Goal: Transaction & Acquisition: Purchase product/service

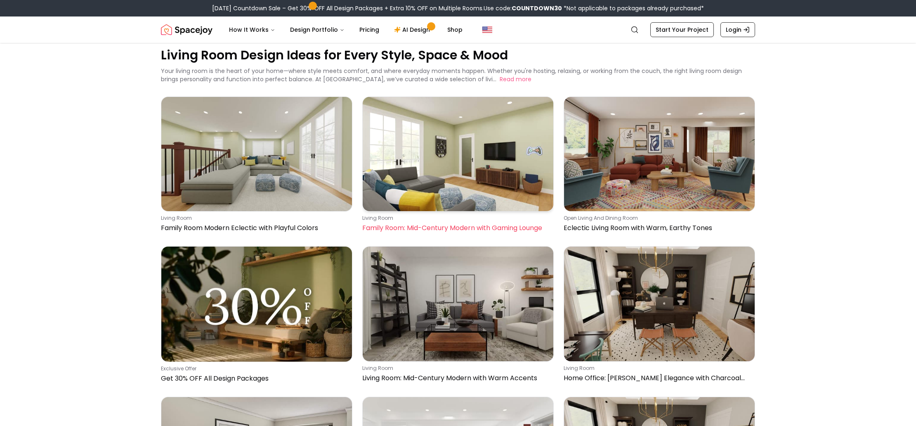
scroll to position [24, 0]
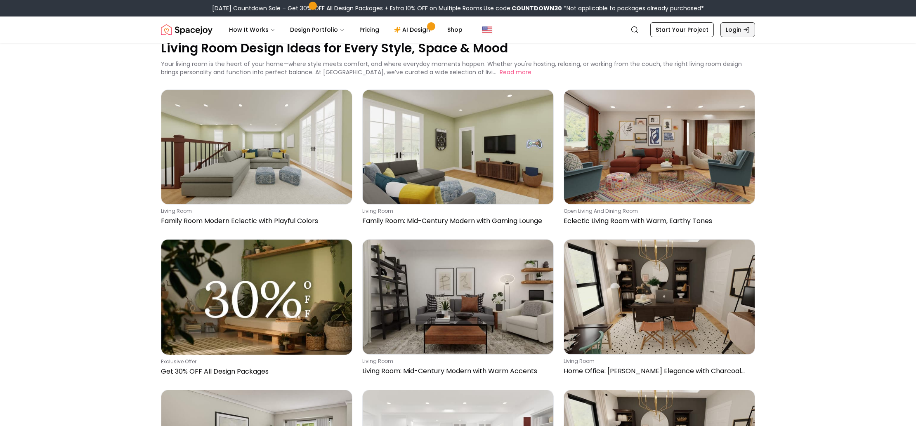
click at [725, 30] on link "Login" at bounding box center [737, 29] width 35 height 15
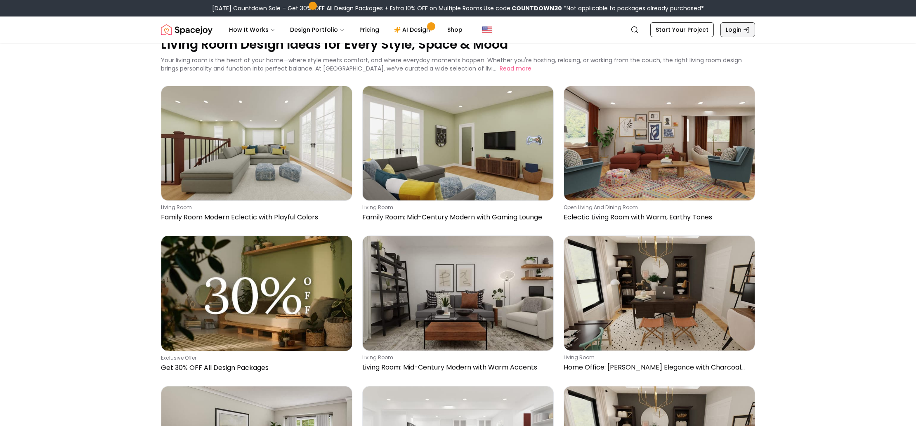
scroll to position [29, 0]
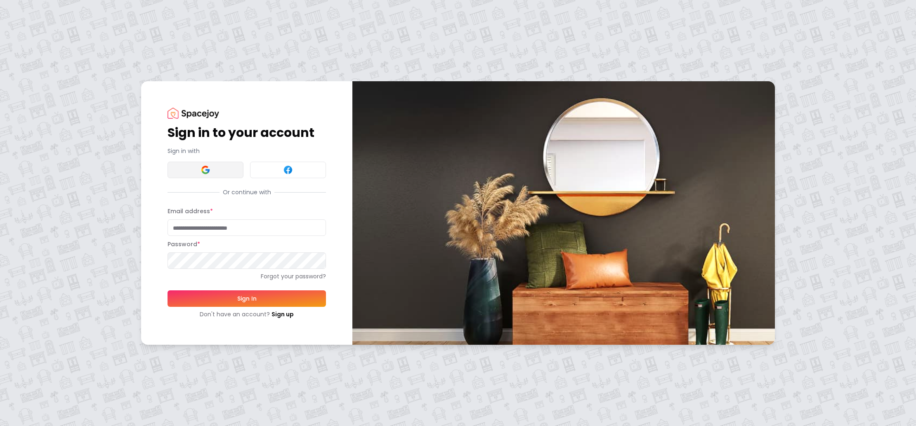
click at [217, 170] on button at bounding box center [205, 170] width 76 height 17
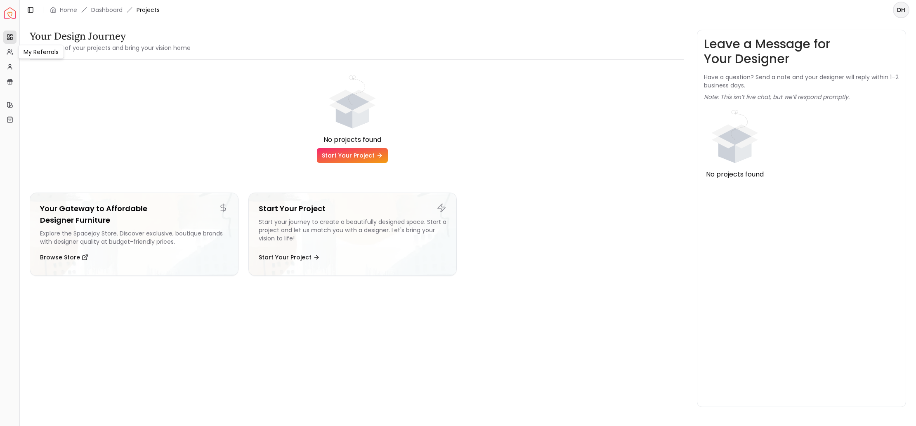
click at [10, 54] on icon at bounding box center [10, 52] width 7 height 7
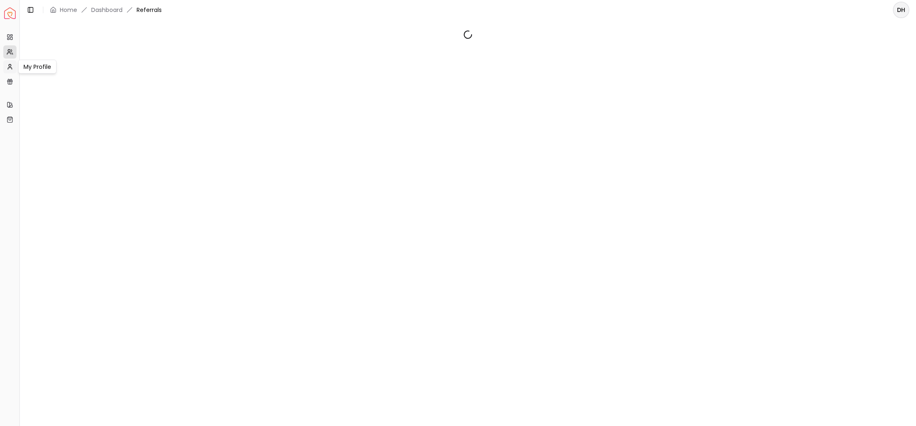
click at [10, 61] on link "My Profile" at bounding box center [9, 66] width 13 height 13
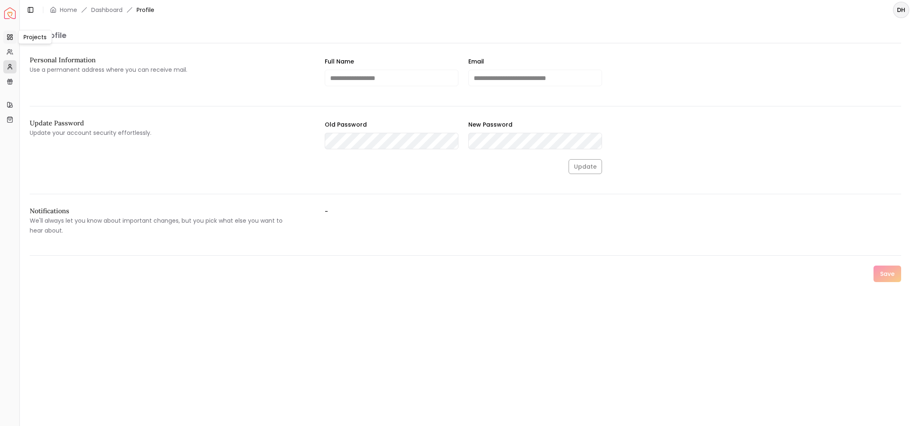
click at [12, 36] on rect at bounding box center [11, 35] width 2 height 1
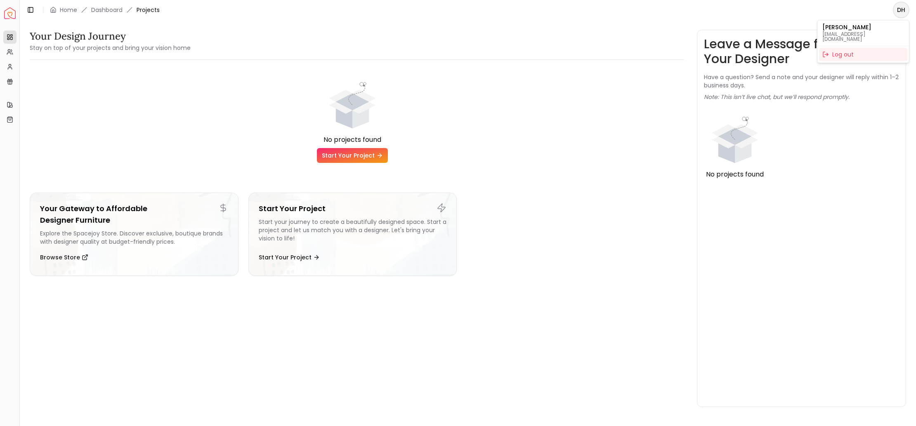
click at [901, 12] on html "Spacejoy Dashboard Overview Projects My Referrals My Profile Gift Card Balance …" at bounding box center [458, 213] width 916 height 426
click at [172, 217] on html "Spacejoy Dashboard Overview Projects My Referrals My Profile Gift Card Balance …" at bounding box center [458, 213] width 916 height 426
click at [174, 229] on div "Explore the Spacejoy Store. Discover exclusive, boutique brands with designer q…" at bounding box center [134, 237] width 188 height 17
click at [12, 106] on icon at bounding box center [10, 104] width 7 height 7
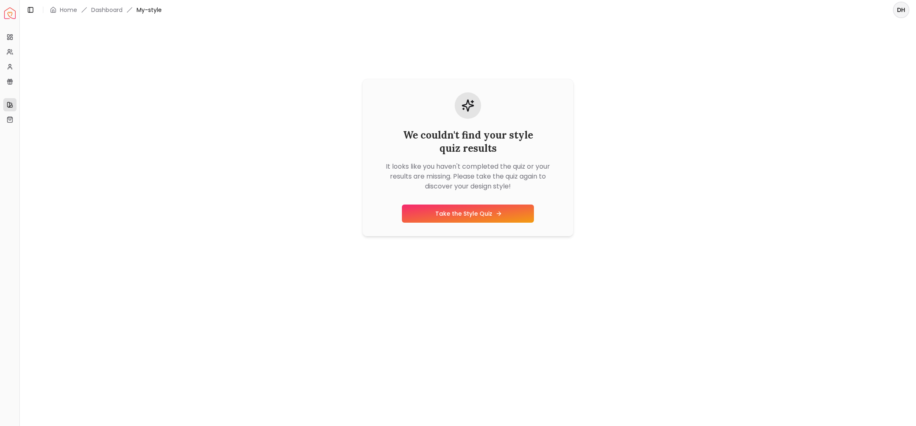
click at [468, 216] on link "Take the Style Quiz" at bounding box center [468, 214] width 132 height 18
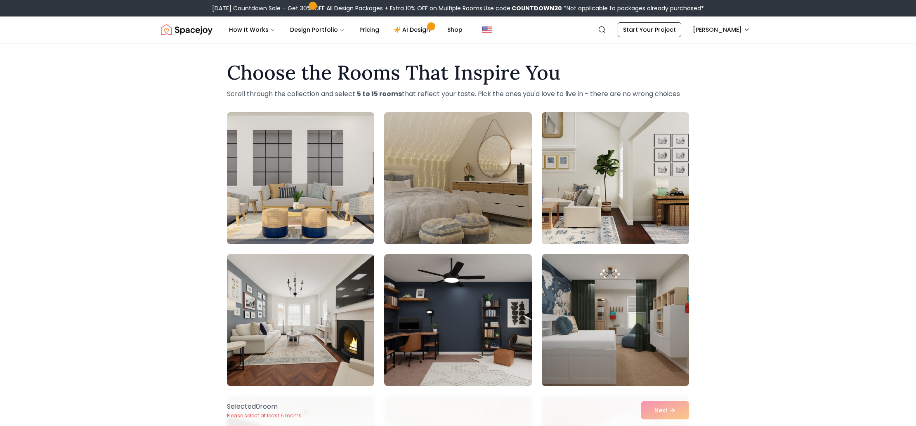
click at [633, 168] on img at bounding box center [615, 178] width 155 height 139
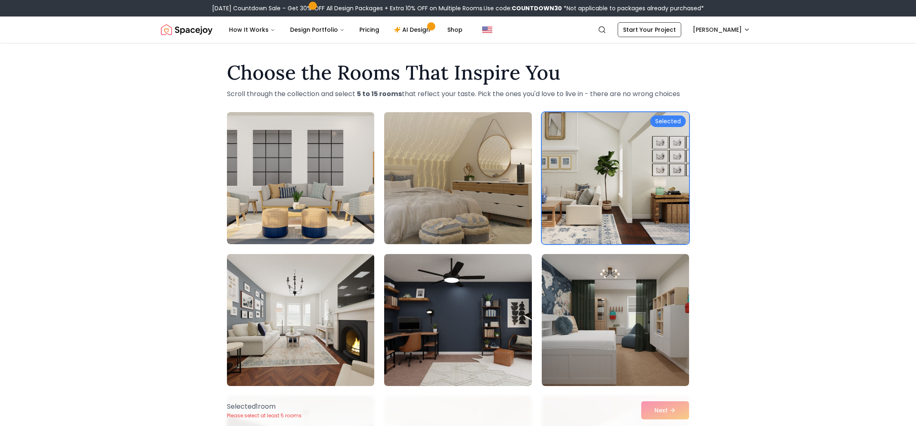
click at [297, 337] on img at bounding box center [300, 320] width 155 height 139
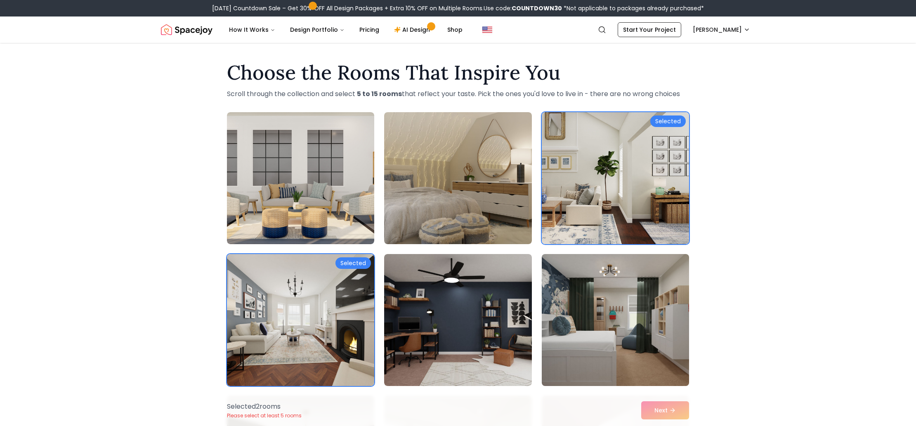
click at [603, 323] on img at bounding box center [615, 320] width 155 height 139
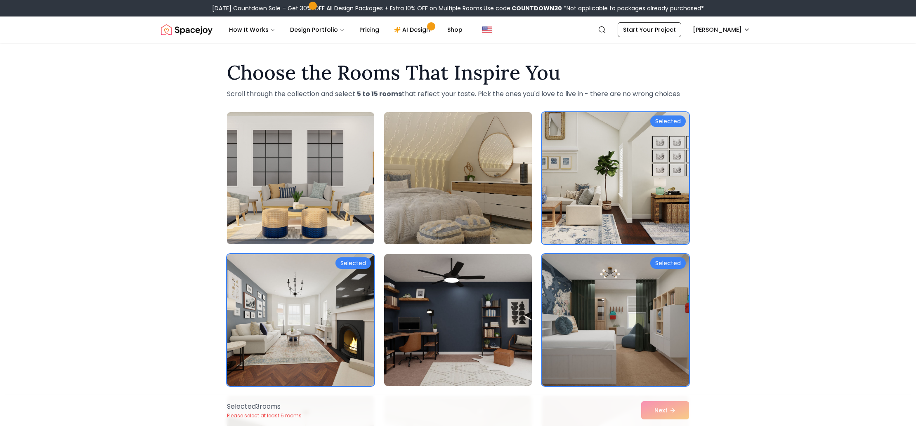
click at [471, 212] on img at bounding box center [457, 178] width 155 height 139
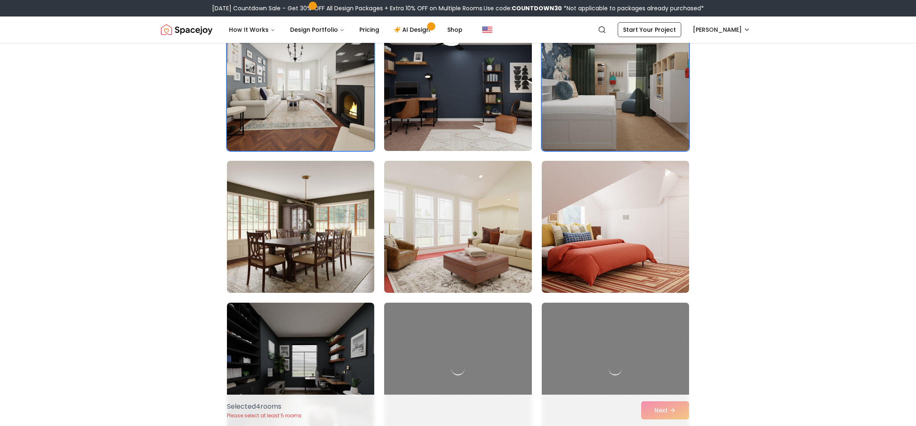
scroll to position [238, 0]
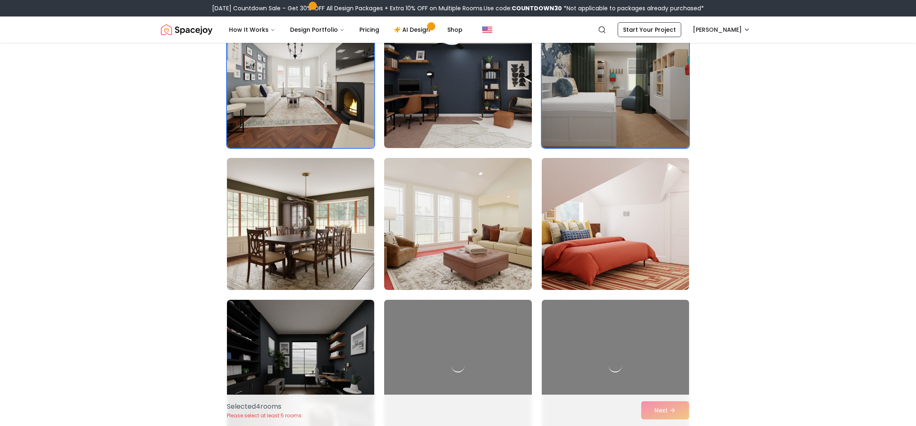
click at [601, 224] on img at bounding box center [615, 224] width 155 height 139
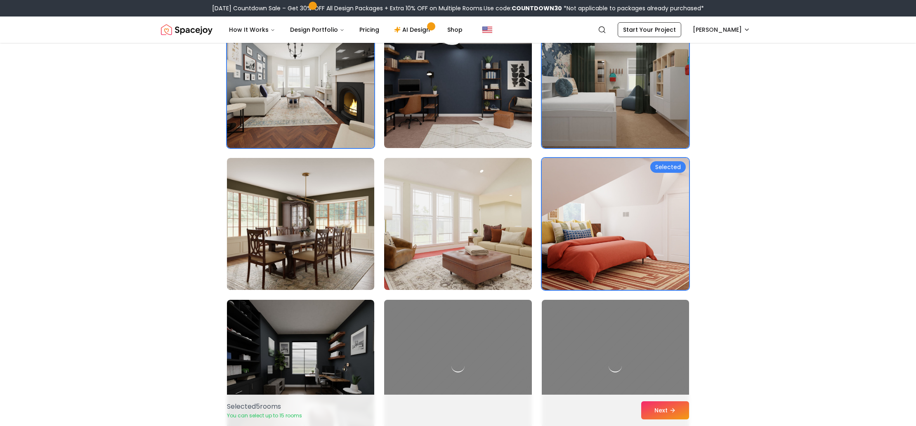
click at [495, 223] on img at bounding box center [457, 224] width 155 height 139
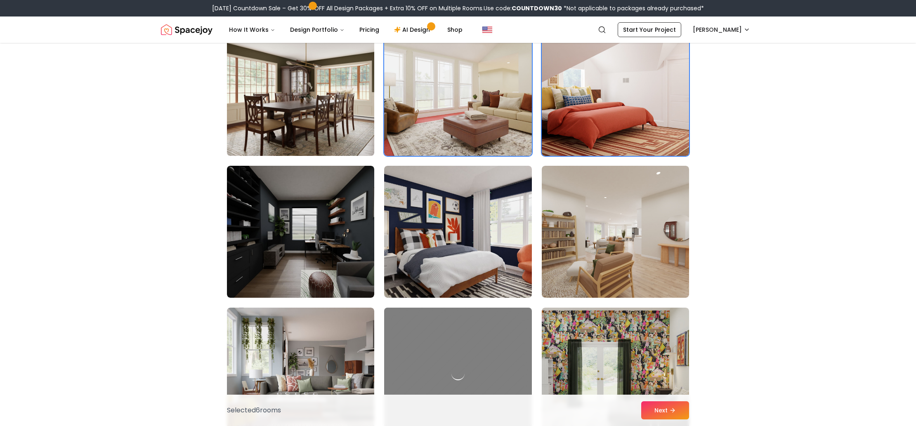
scroll to position [521, 0]
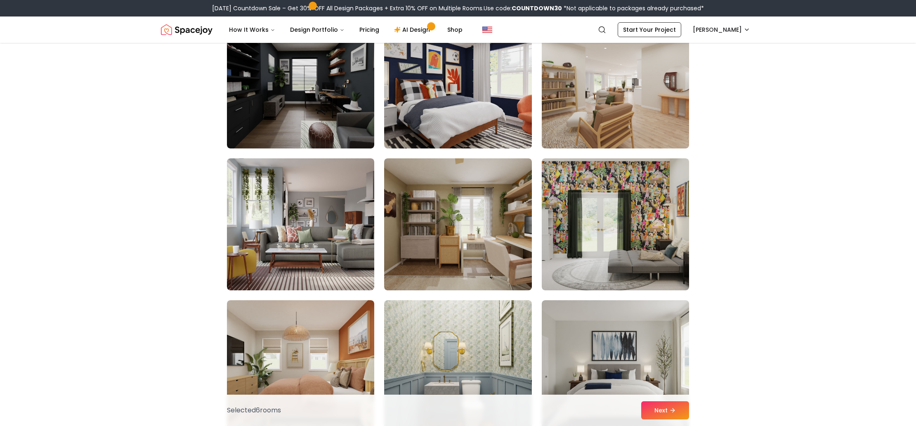
click at [425, 211] on img at bounding box center [457, 224] width 147 height 132
click at [328, 213] on img at bounding box center [300, 224] width 147 height 132
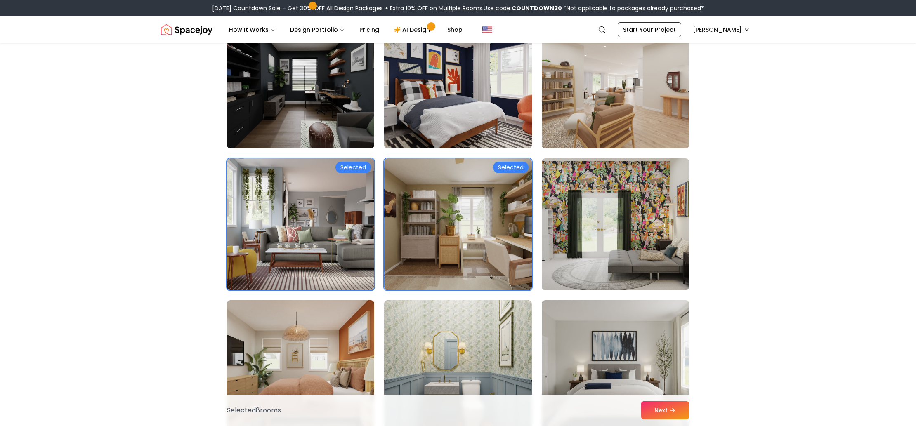
click at [590, 111] on img at bounding box center [615, 82] width 155 height 139
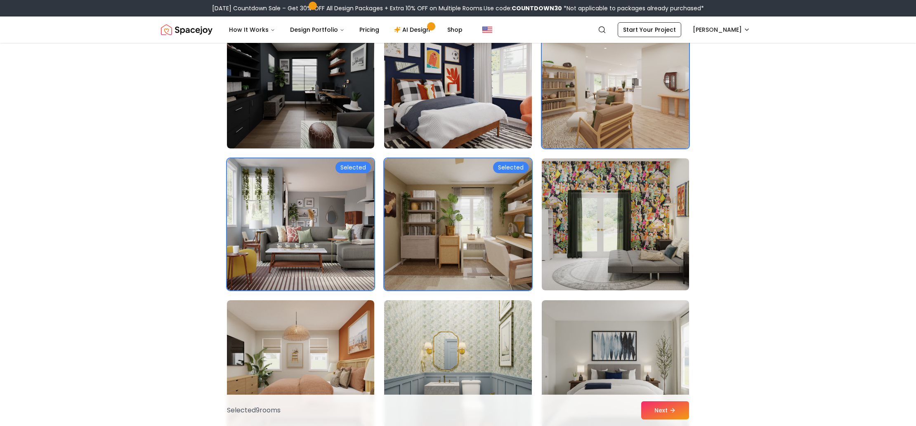
click at [454, 125] on img at bounding box center [457, 82] width 155 height 139
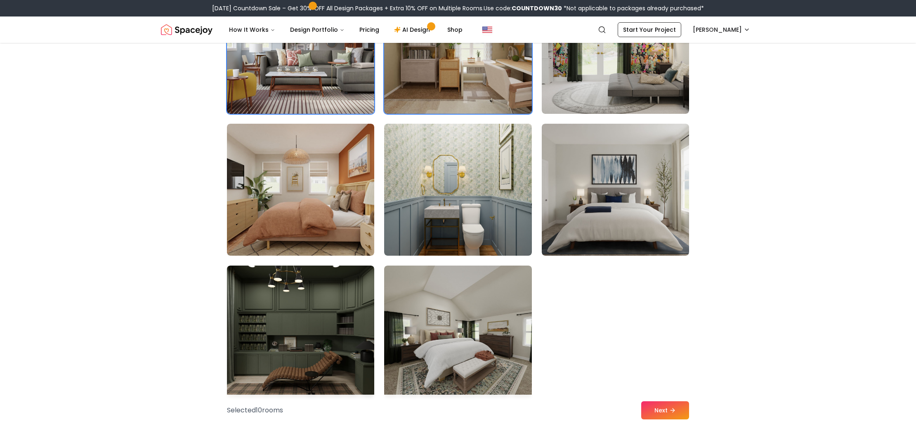
scroll to position [858, 0]
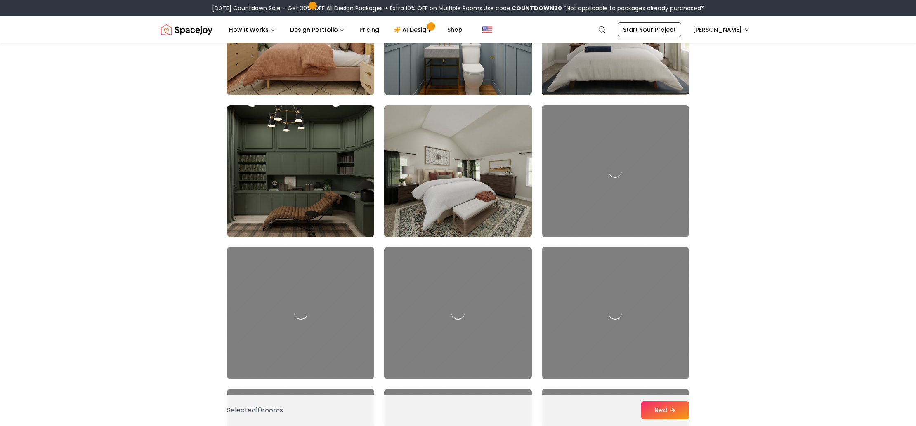
click at [420, 166] on img at bounding box center [457, 171] width 155 height 139
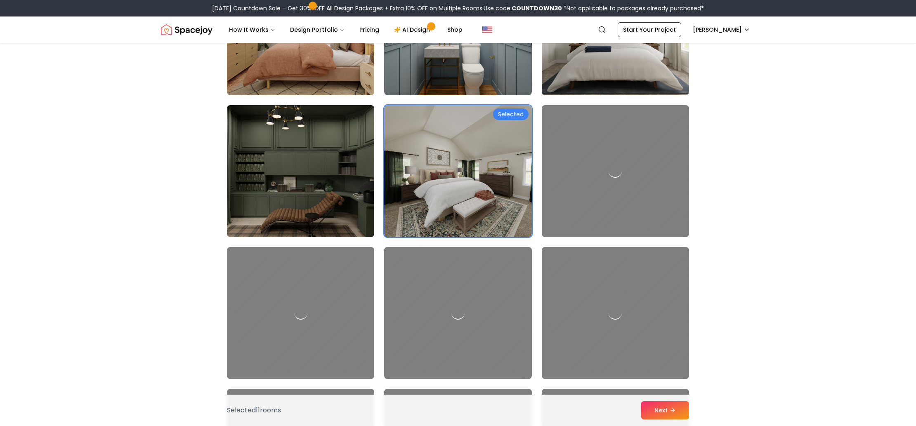
click at [367, 169] on img at bounding box center [300, 171] width 155 height 139
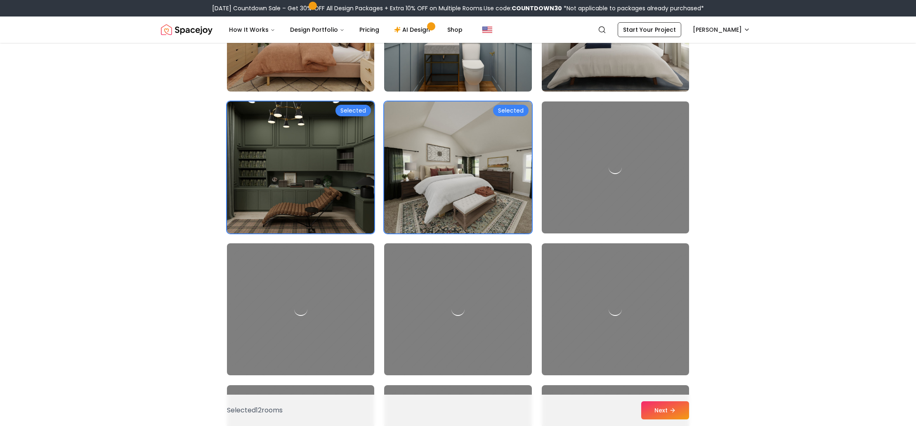
scroll to position [863, 0]
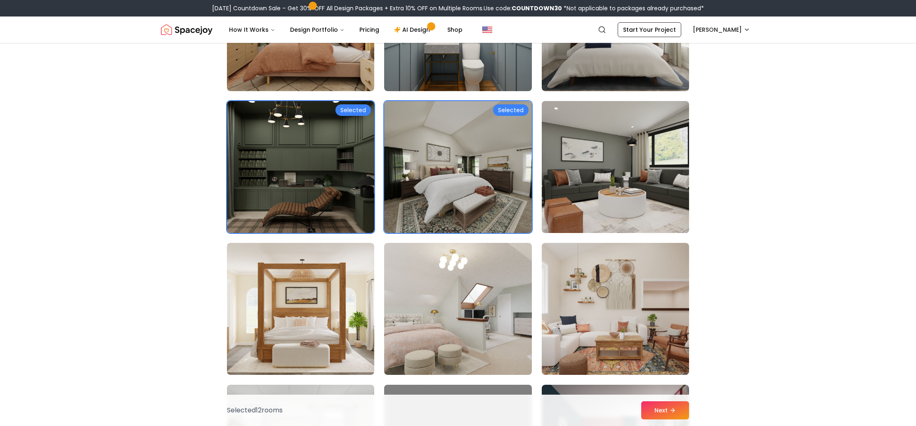
click at [652, 152] on img at bounding box center [615, 167] width 155 height 139
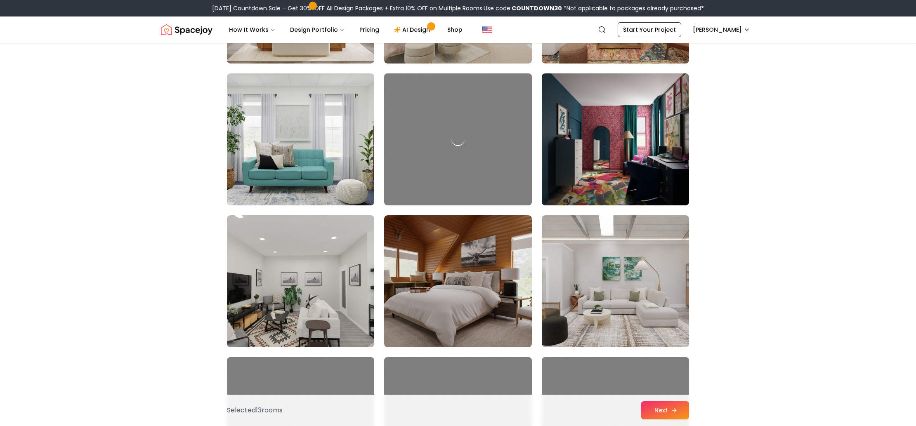
click at [667, 411] on button "Next" at bounding box center [665, 410] width 48 height 18
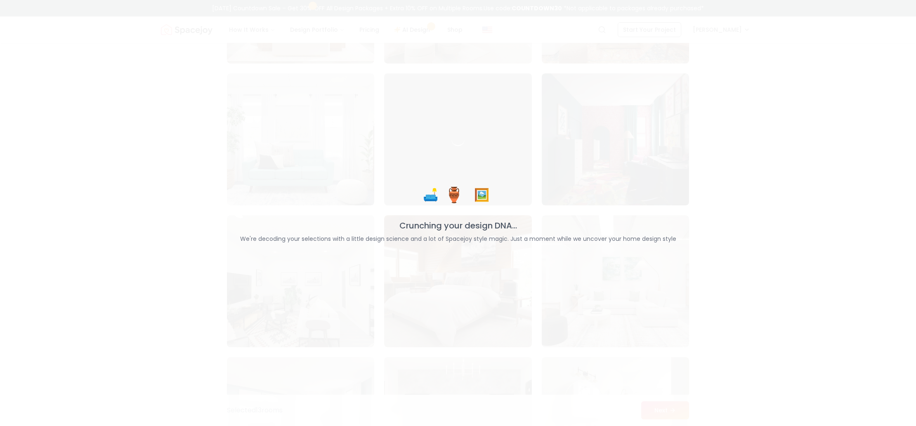
scroll to position [1174, 0]
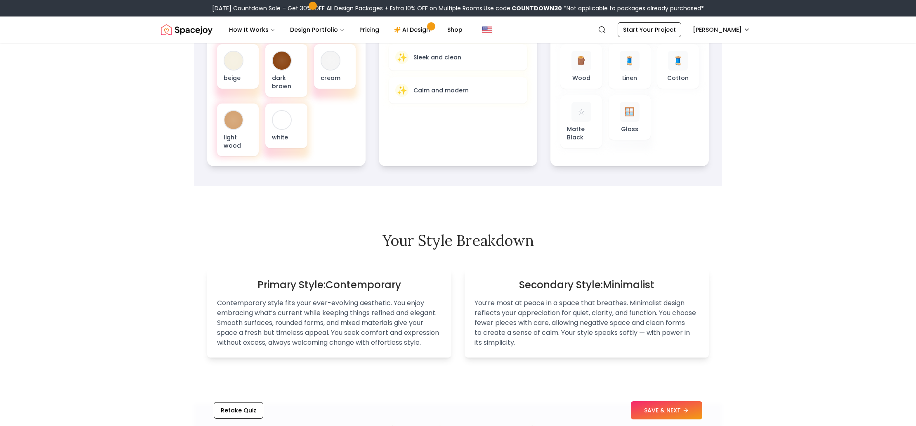
scroll to position [67, 0]
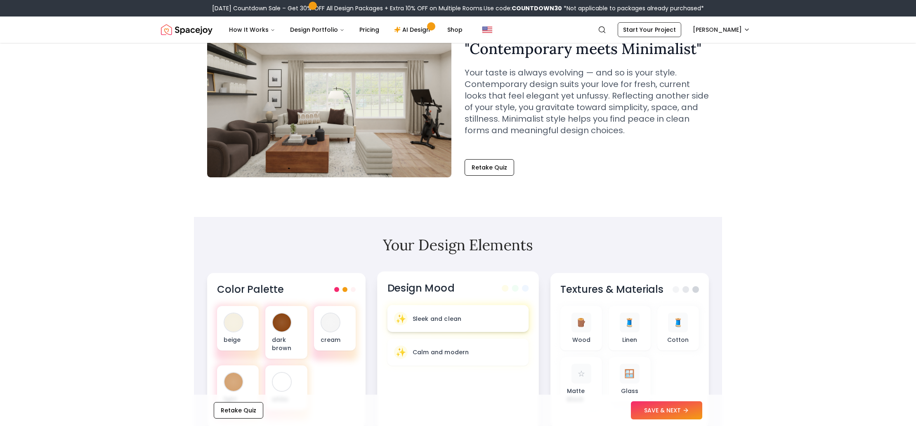
click at [442, 320] on p "Sleek and clean" at bounding box center [437, 318] width 49 height 8
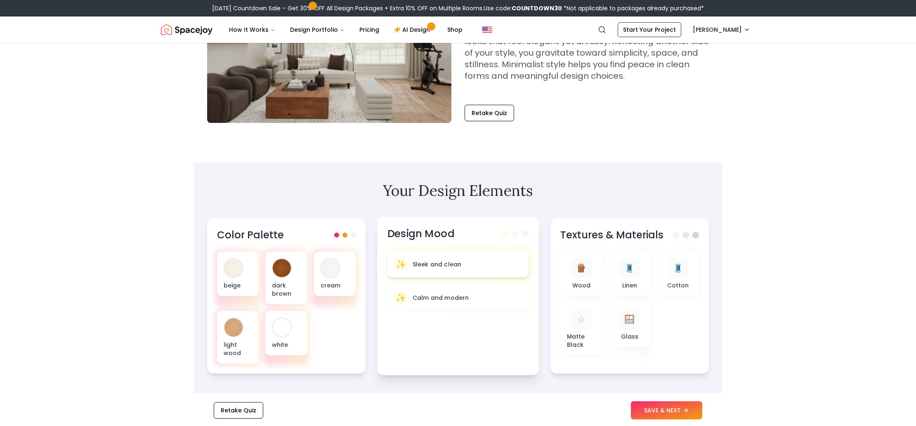
scroll to position [124, 0]
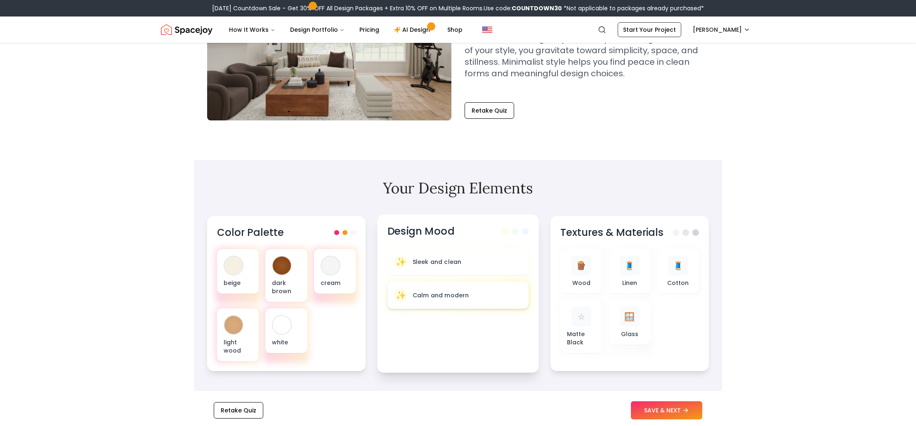
click at [450, 295] on p "Calm and modern" at bounding box center [441, 295] width 57 height 8
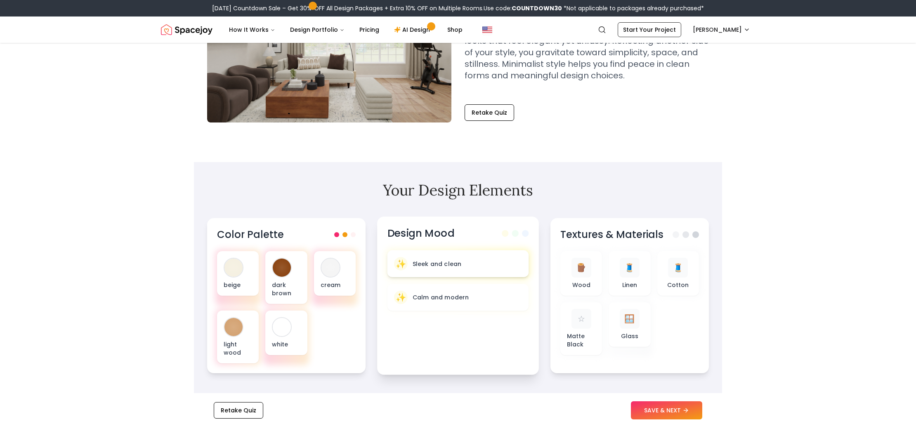
scroll to position [122, 0]
click at [434, 259] on p "Sleek and clean" at bounding box center [437, 263] width 49 height 8
click at [580, 271] on span "🪵" at bounding box center [580, 267] width 11 height 12
click at [631, 276] on div "🧵 Linen" at bounding box center [629, 273] width 29 height 32
click at [681, 281] on p "Cotton" at bounding box center [679, 284] width 22 height 8
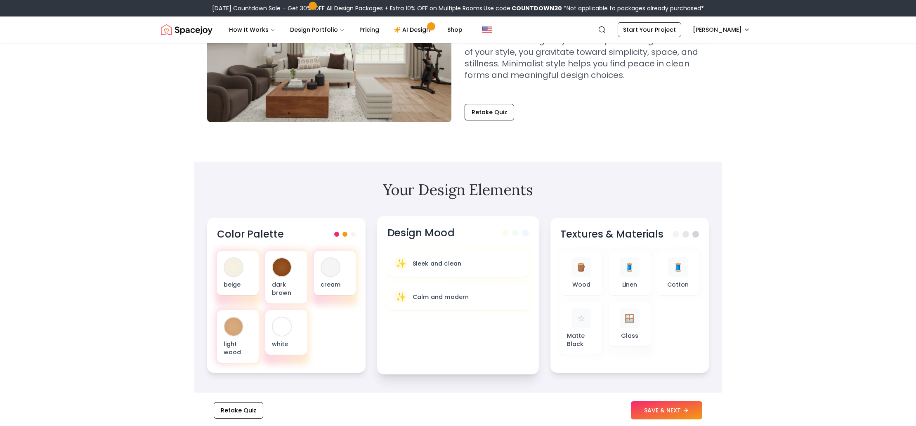
drag, startPoint x: 653, startPoint y: 318, endPoint x: 535, endPoint y: 318, distance: 118.0
click at [647, 318] on div "🪵 Wood 🧵 Linen 🧵 Cotton ☆ Matte Black 🪟 Glass" at bounding box center [629, 303] width 139 height 104
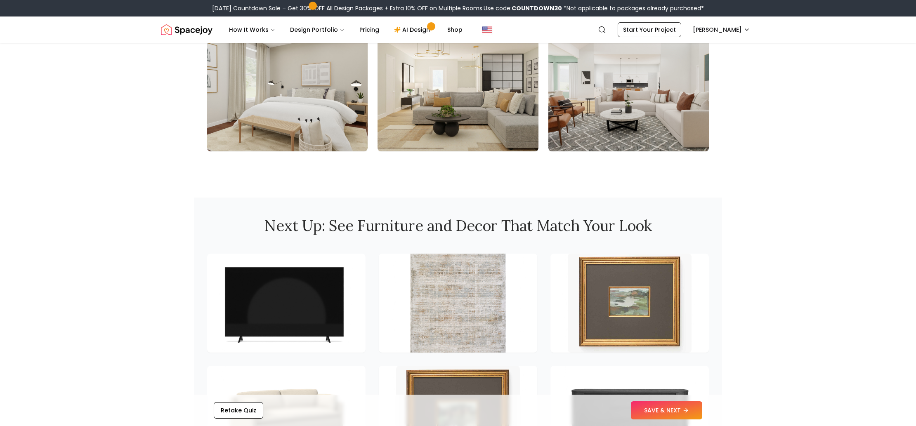
scroll to position [1123, 0]
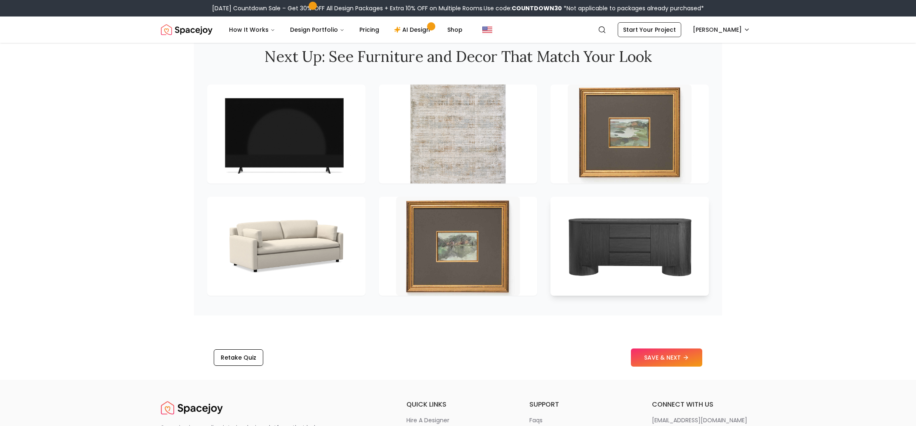
click at [603, 284] on img at bounding box center [630, 246] width 130 height 104
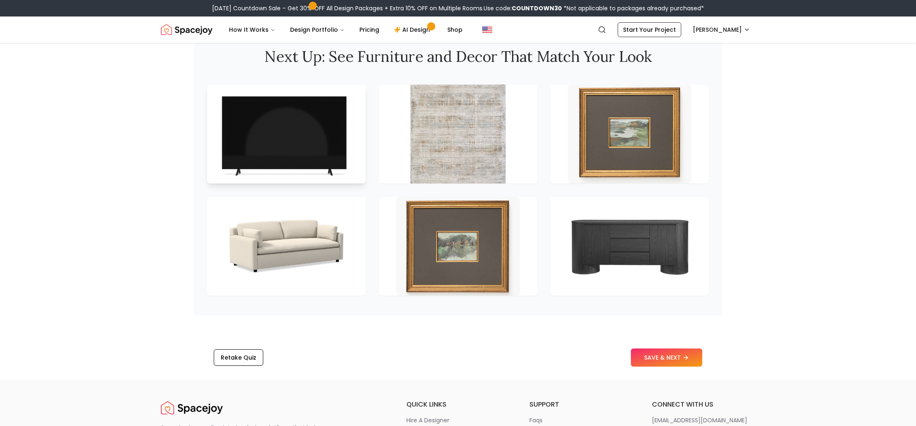
drag, startPoint x: 368, startPoint y: 277, endPoint x: 275, endPoint y: 108, distance: 192.9
click at [353, 253] on div at bounding box center [458, 190] width 502 height 211
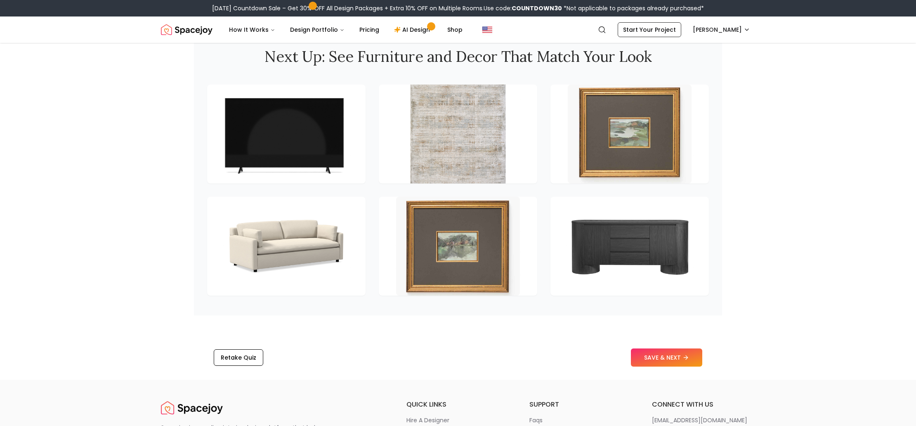
click at [528, 173] on div at bounding box center [458, 134] width 158 height 99
click at [652, 367] on button "SAVE & NEXT" at bounding box center [666, 358] width 71 height 18
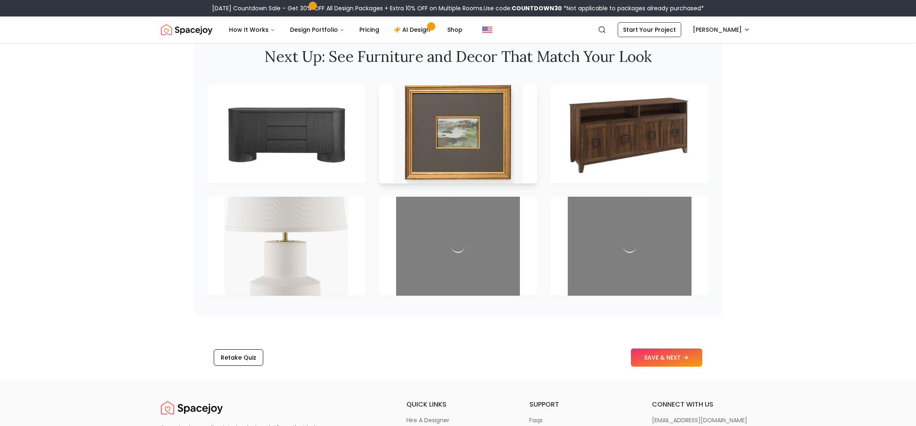
scroll to position [1124, 0]
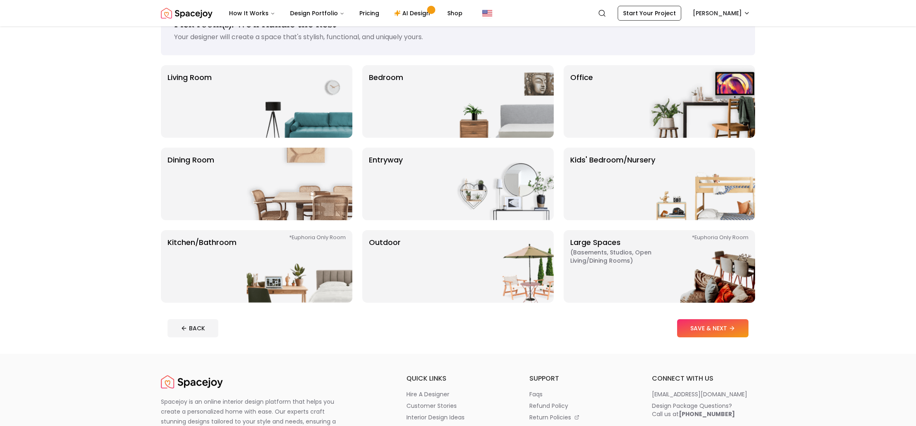
scroll to position [32, 0]
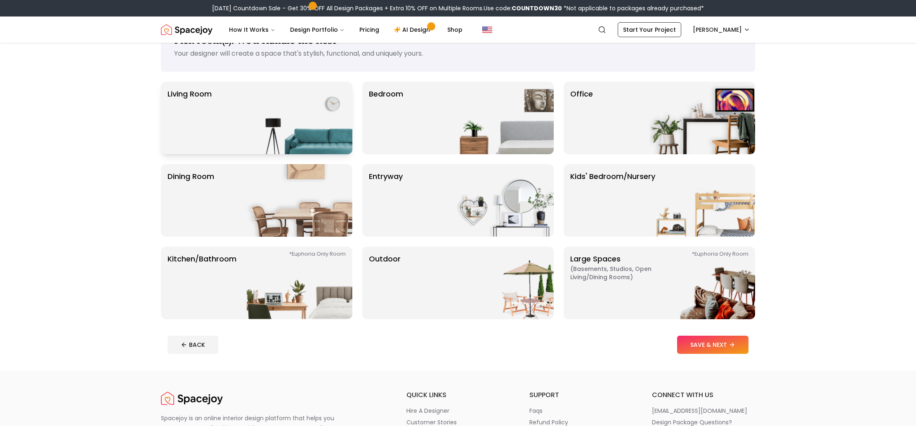
click at [258, 112] on img at bounding box center [300, 118] width 106 height 73
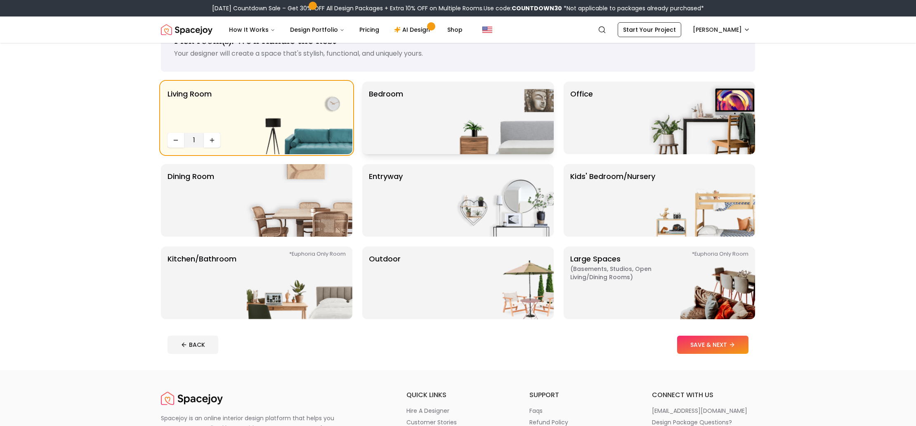
click at [445, 123] on div "Bedroom" at bounding box center [457, 118] width 191 height 73
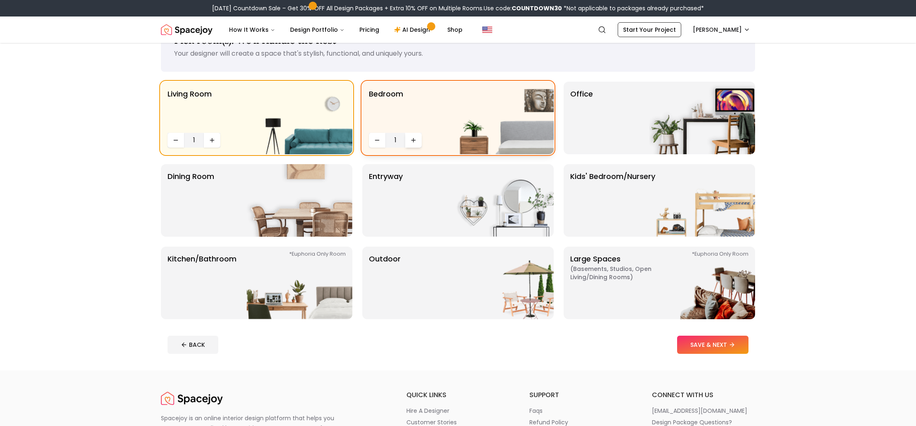
click at [414, 140] on icon "Increase quantity" at bounding box center [413, 140] width 4 height 0
click at [603, 125] on div "Office" at bounding box center [658, 118] width 191 height 73
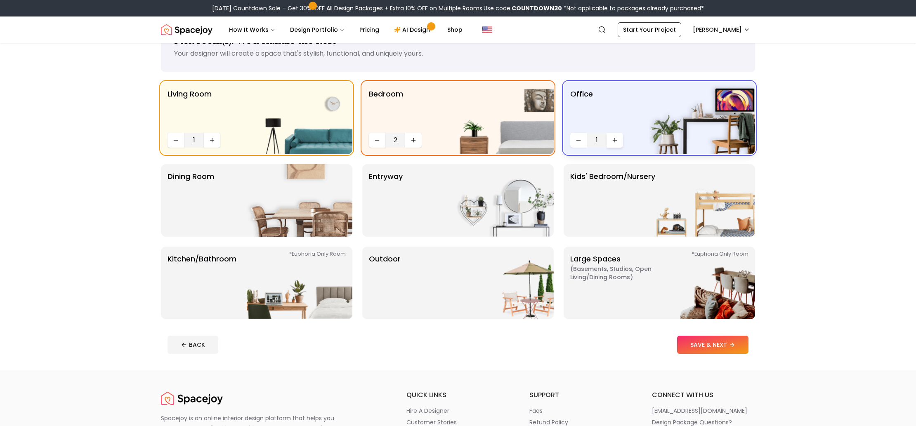
click at [611, 143] on button "Increase quantity" at bounding box center [614, 140] width 17 height 15
click at [236, 208] on div "Dining Room" at bounding box center [256, 201] width 191 height 73
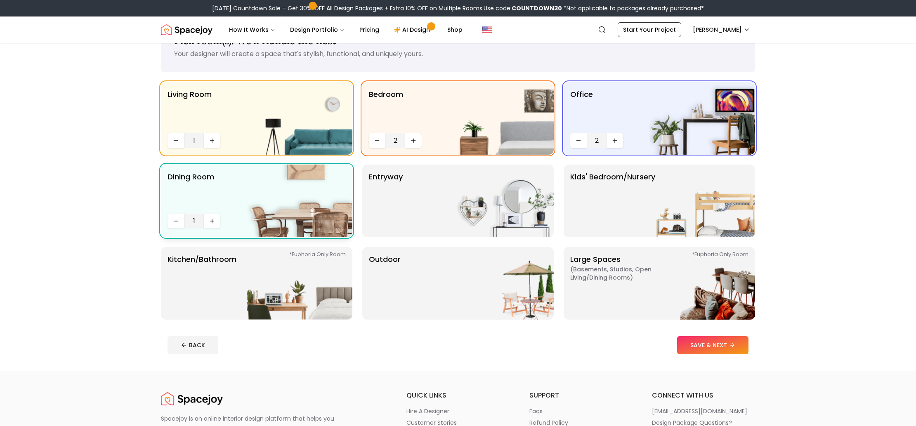
click at [236, 208] on div "Dining Room 1" at bounding box center [256, 201] width 191 height 73
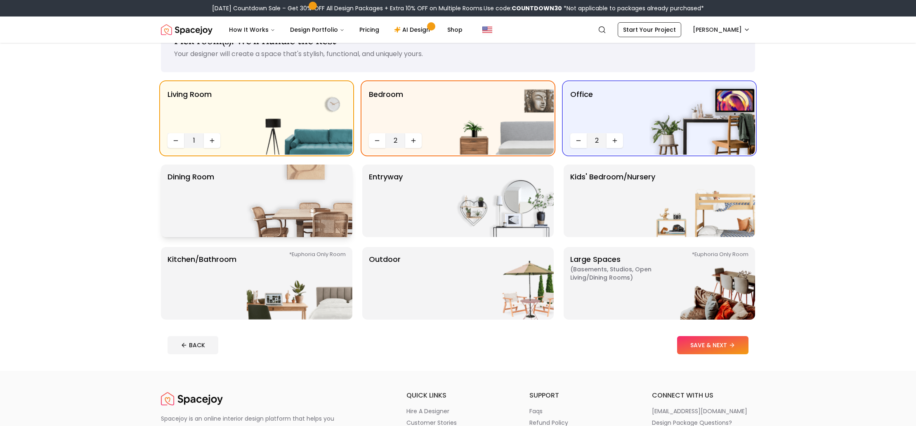
click at [238, 212] on div "Dining Room" at bounding box center [256, 201] width 191 height 73
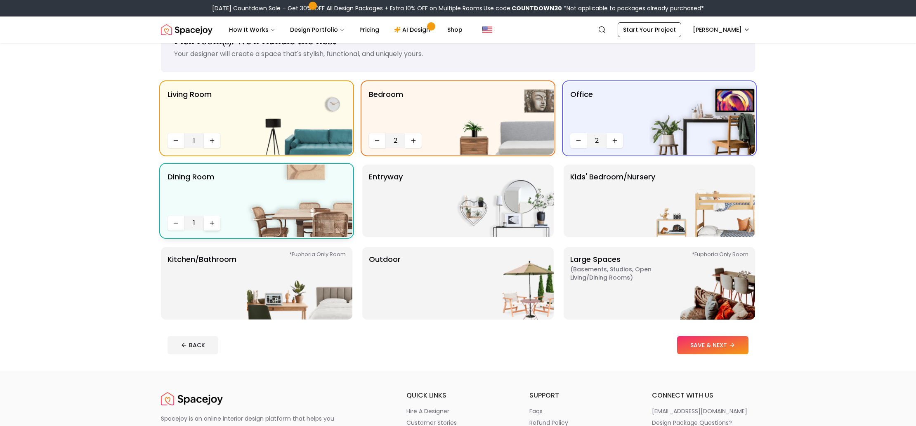
click at [213, 224] on icon "Increase quantity" at bounding box center [212, 223] width 7 height 7
click at [376, 206] on p "entryway" at bounding box center [386, 200] width 34 height 59
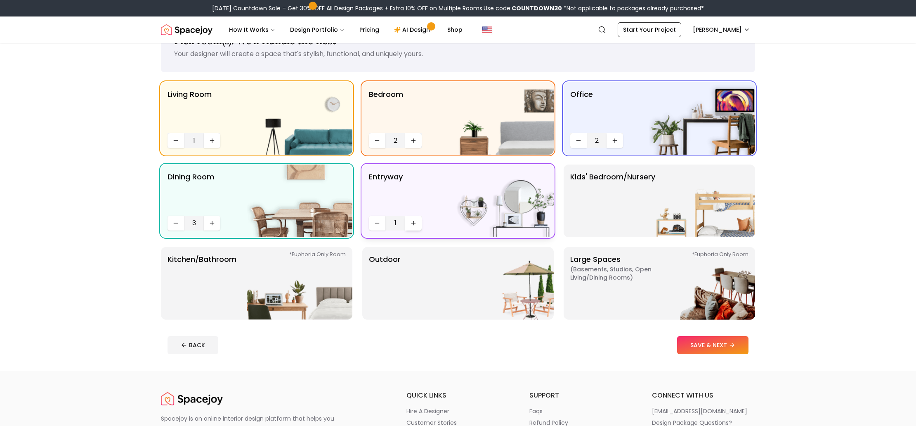
click at [415, 222] on icon "Increase quantity" at bounding box center [413, 223] width 7 height 7
click at [721, 352] on button "SAVE & NEXT" at bounding box center [712, 345] width 71 height 18
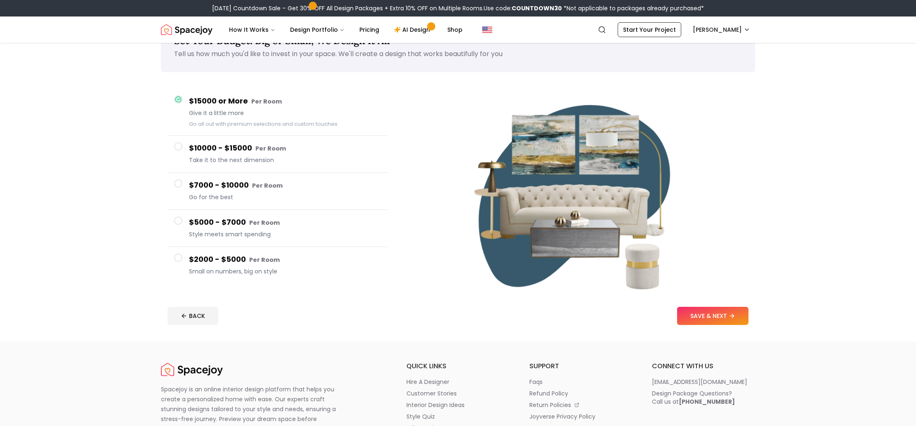
click at [176, 149] on span at bounding box center [178, 146] width 8 height 8
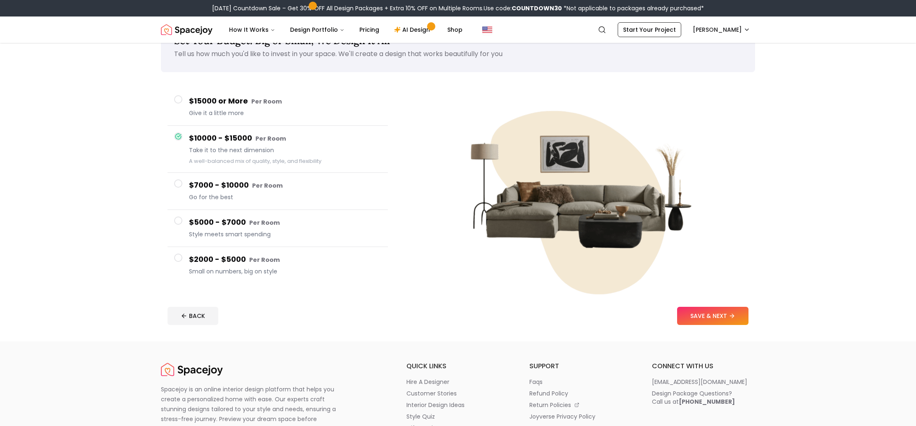
click at [199, 116] on span "Give it a little more" at bounding box center [285, 113] width 192 height 8
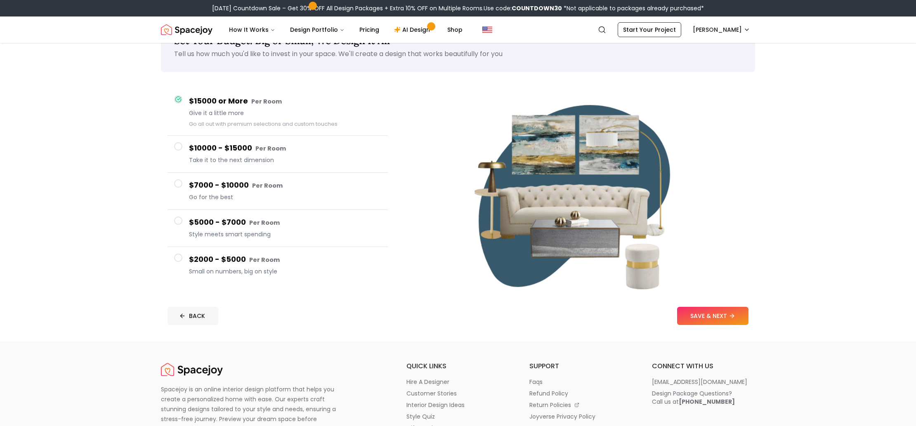
click at [205, 317] on button "BACK" at bounding box center [192, 316] width 51 height 18
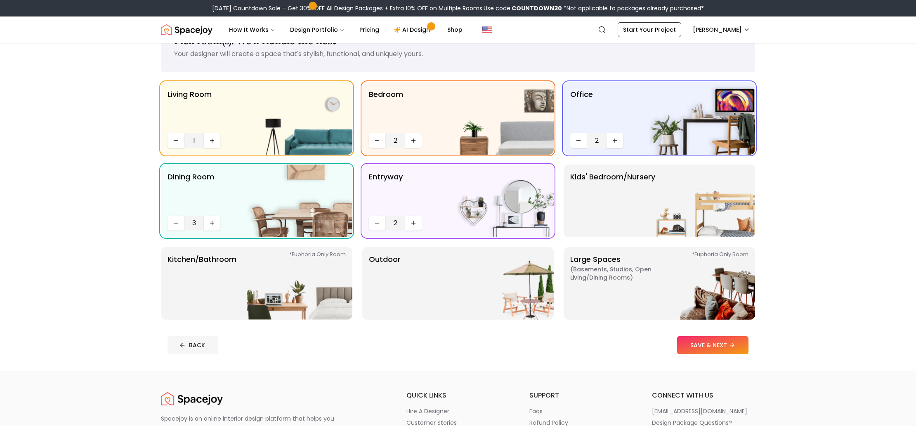
click at [186, 345] on button "BACK" at bounding box center [192, 345] width 51 height 18
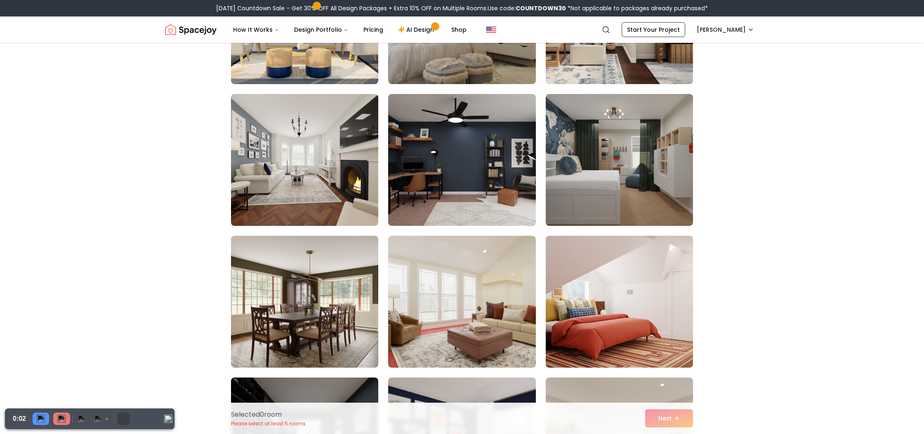
scroll to position [104, 0]
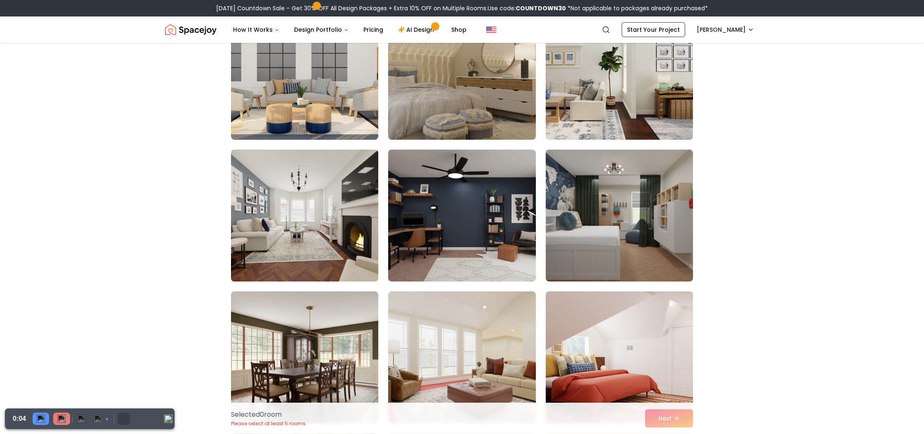
click at [278, 219] on img at bounding box center [304, 215] width 155 height 139
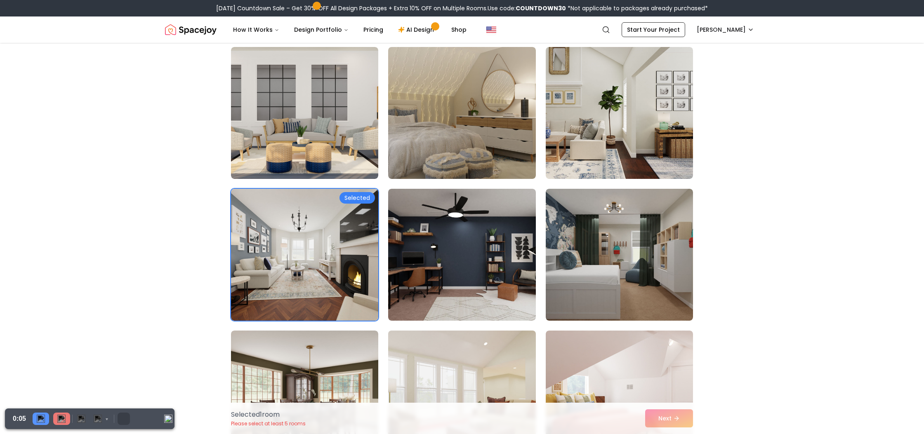
scroll to position [0, 0]
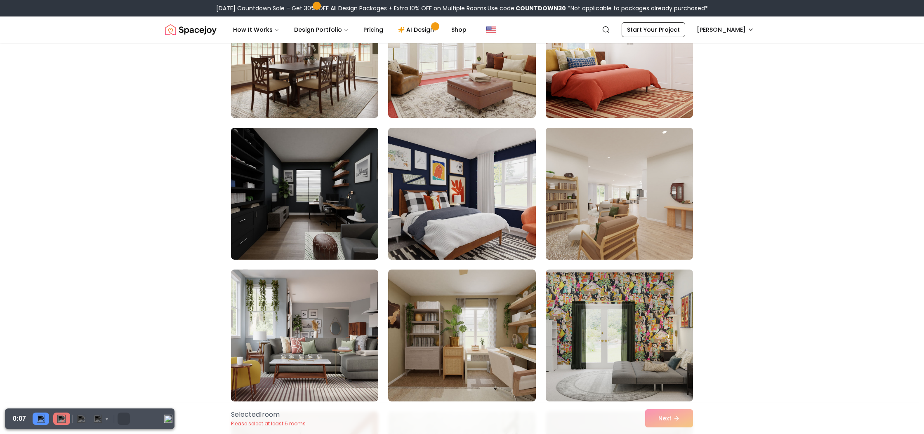
click at [629, 220] on img at bounding box center [619, 194] width 155 height 139
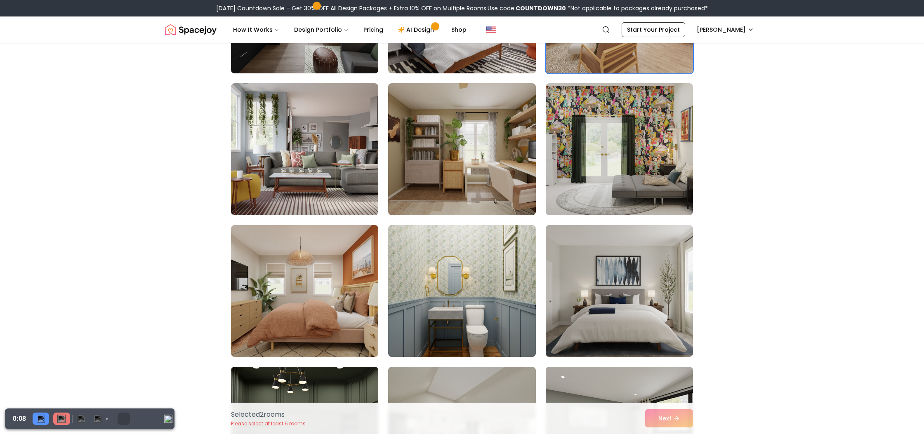
scroll to position [830, 0]
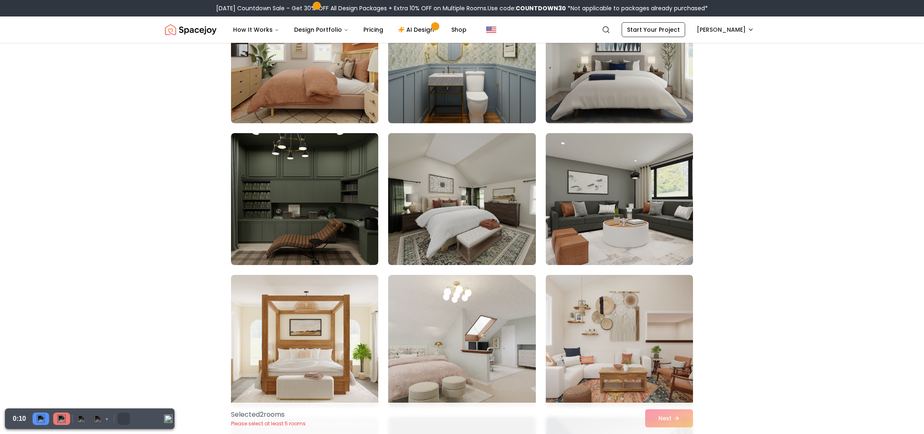
click at [450, 233] on img at bounding box center [461, 199] width 155 height 139
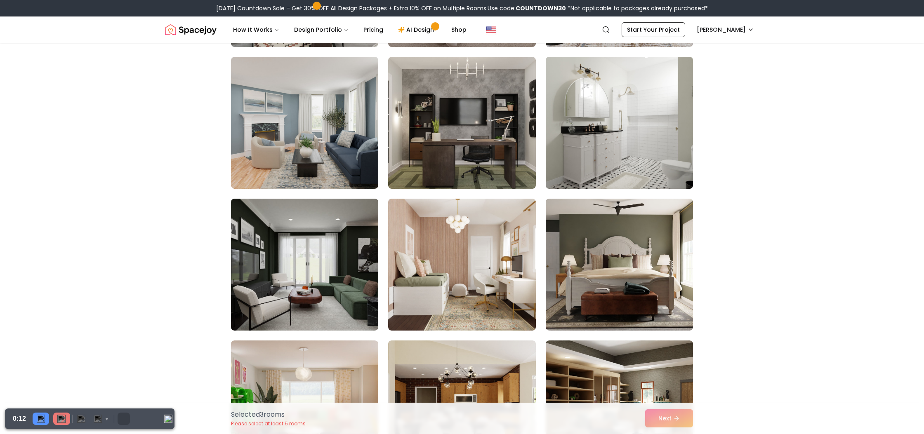
scroll to position [1517, 0]
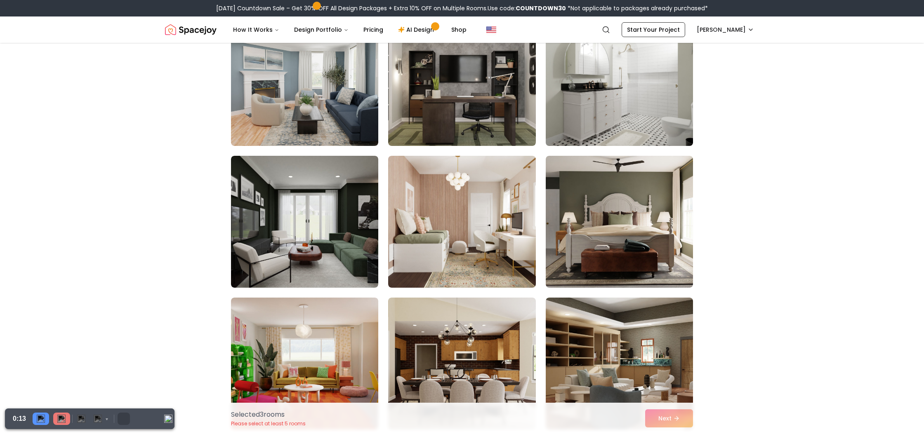
click at [621, 77] on img at bounding box center [619, 80] width 155 height 139
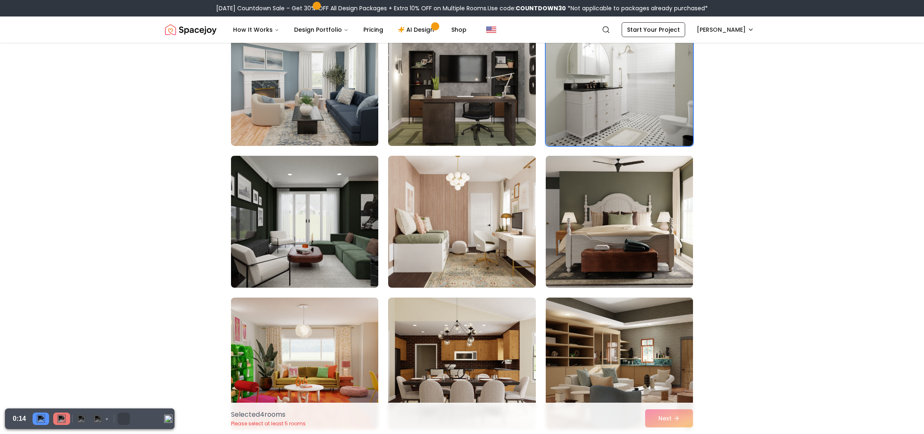
scroll to position [1673, 0]
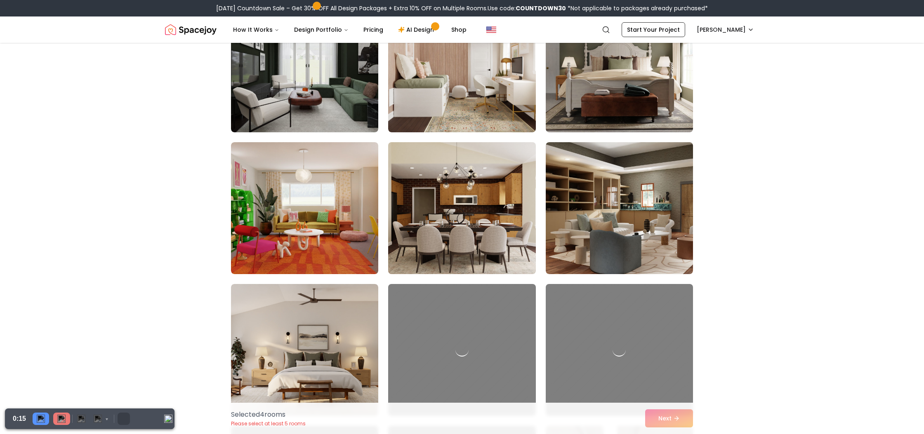
click at [468, 225] on img at bounding box center [461, 208] width 155 height 139
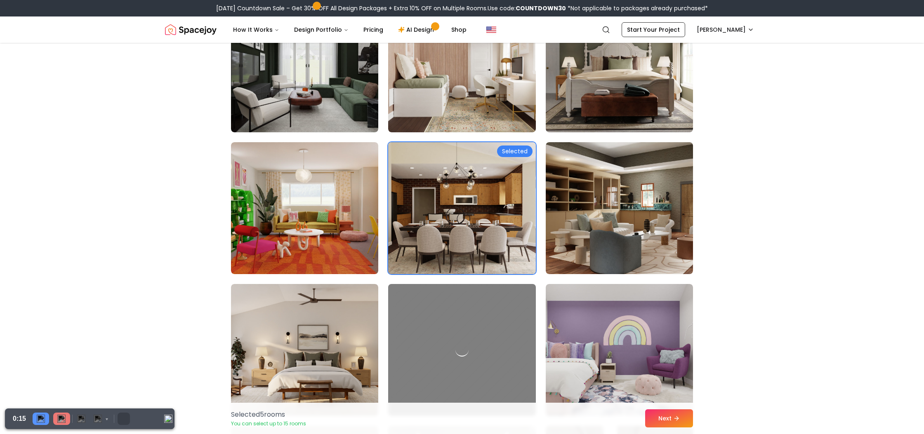
scroll to position [1975, 0]
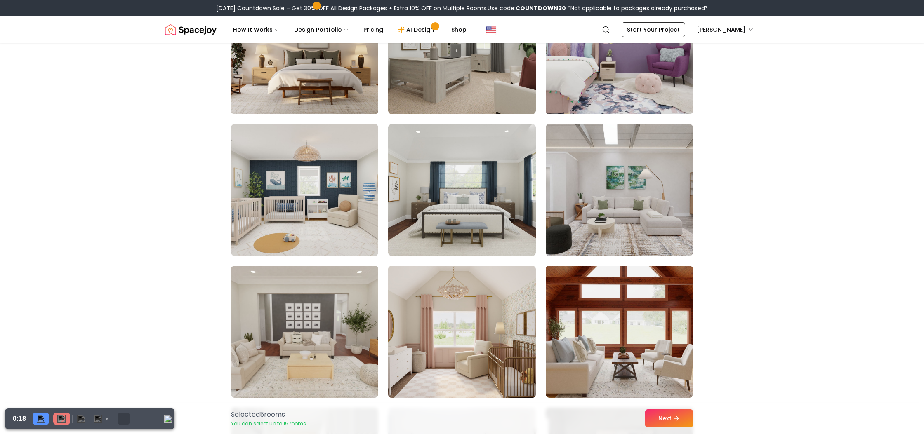
click at [433, 321] on img at bounding box center [461, 332] width 155 height 139
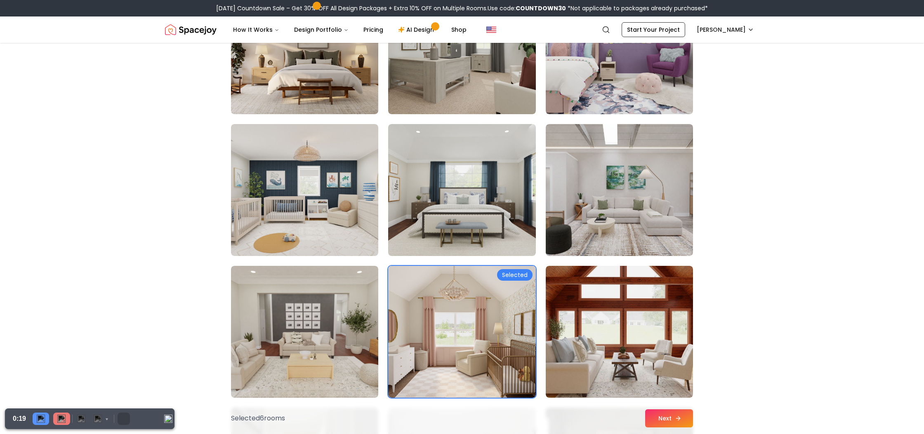
click at [666, 413] on button "Next" at bounding box center [669, 419] width 48 height 18
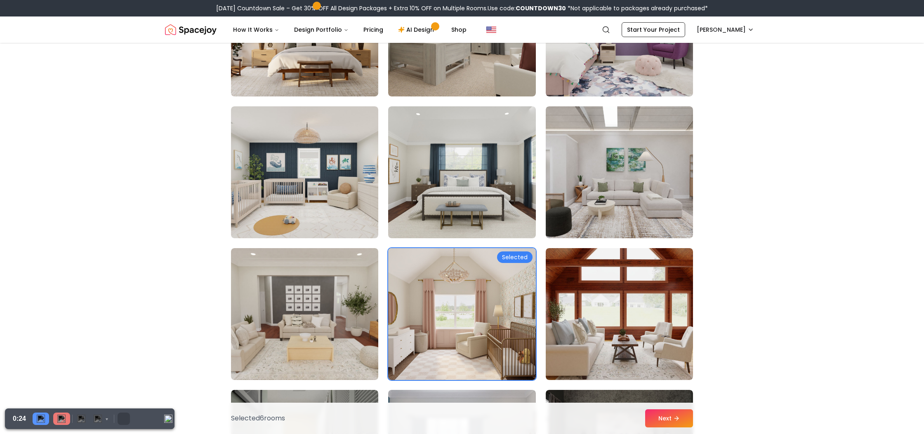
scroll to position [1992, 0]
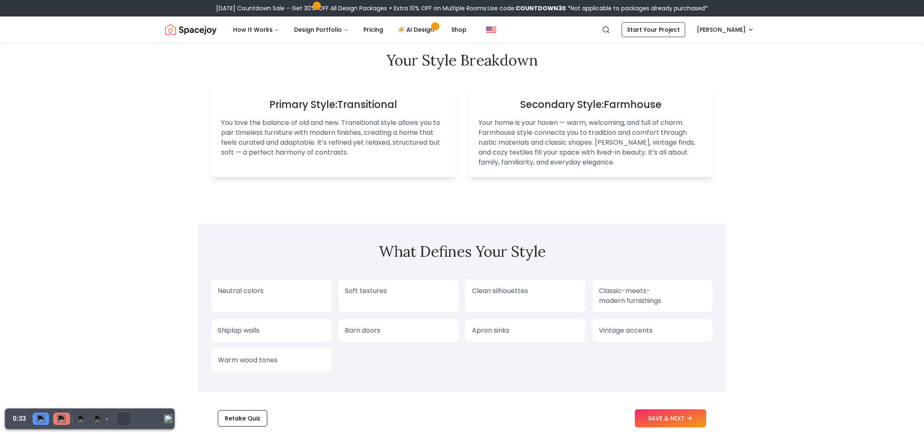
scroll to position [538, 0]
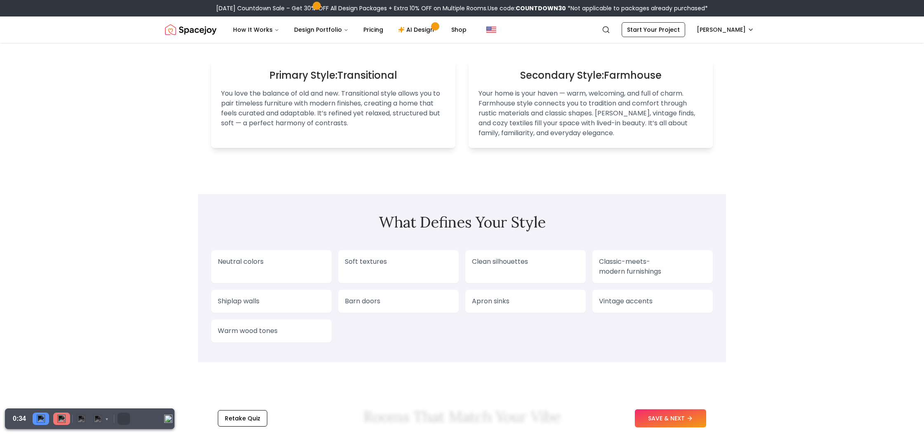
click at [375, 260] on div "Soft textures" at bounding box center [398, 266] width 120 height 33
click at [258, 262] on div "Neutral colors" at bounding box center [271, 266] width 120 height 33
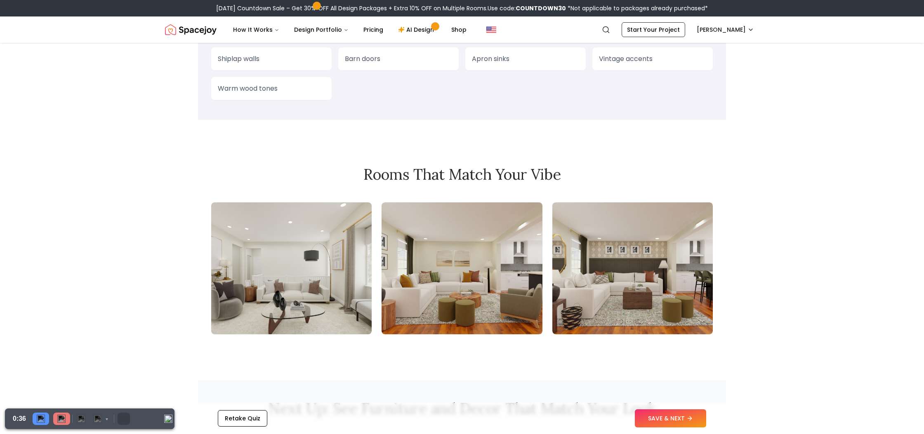
click at [413, 258] on img at bounding box center [462, 269] width 160 height 132
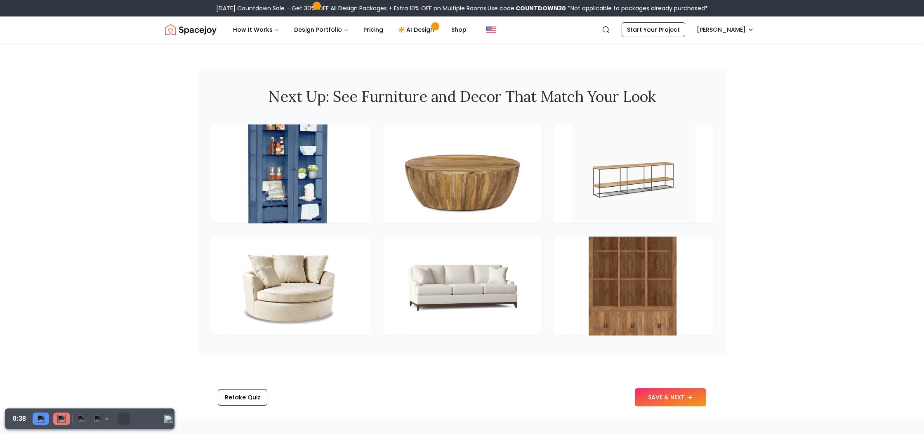
scroll to position [1095, 0]
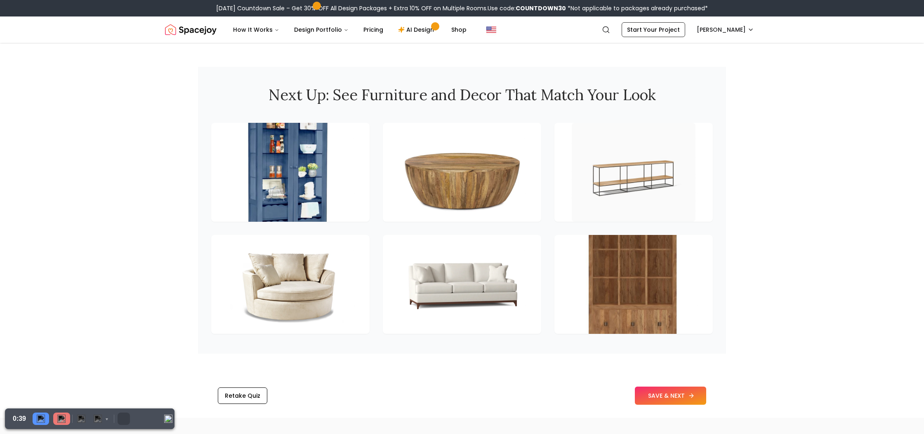
click at [678, 389] on button "SAVE & NEXT" at bounding box center [670, 396] width 71 height 18
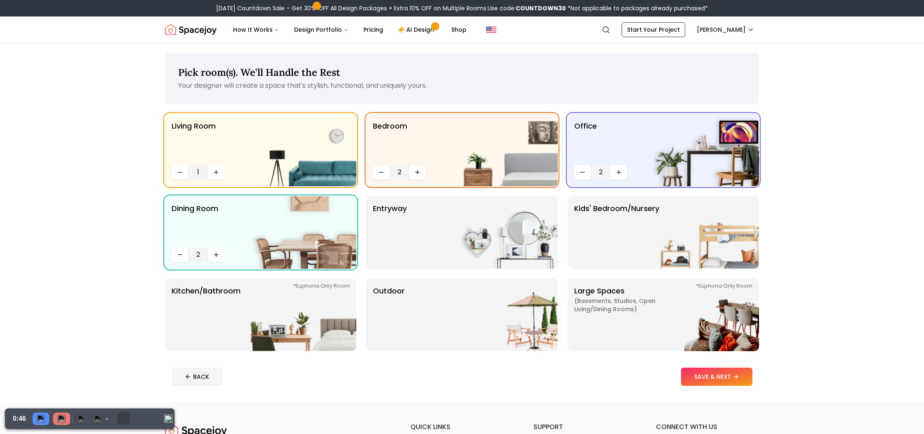
click at [185, 257] on button "Decrease quantity" at bounding box center [180, 255] width 17 height 15
click at [184, 257] on button "Decrease quantity" at bounding box center [180, 255] width 17 height 15
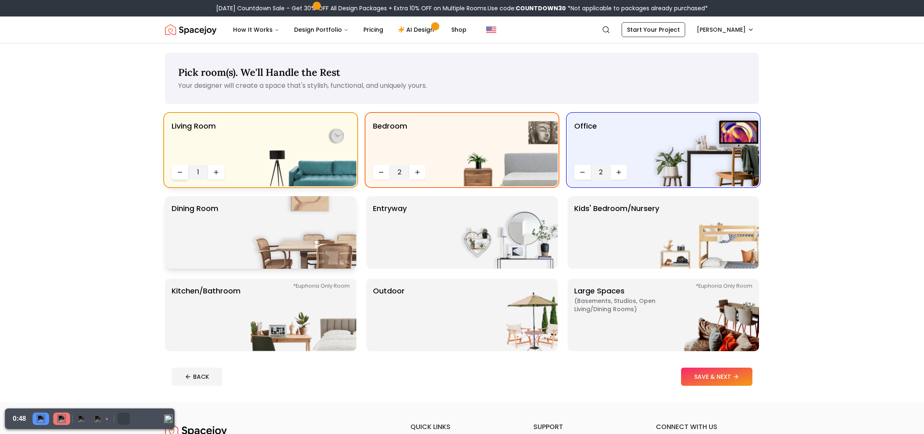
click at [177, 169] on icon "Decrease quantity" at bounding box center [180, 172] width 7 height 7
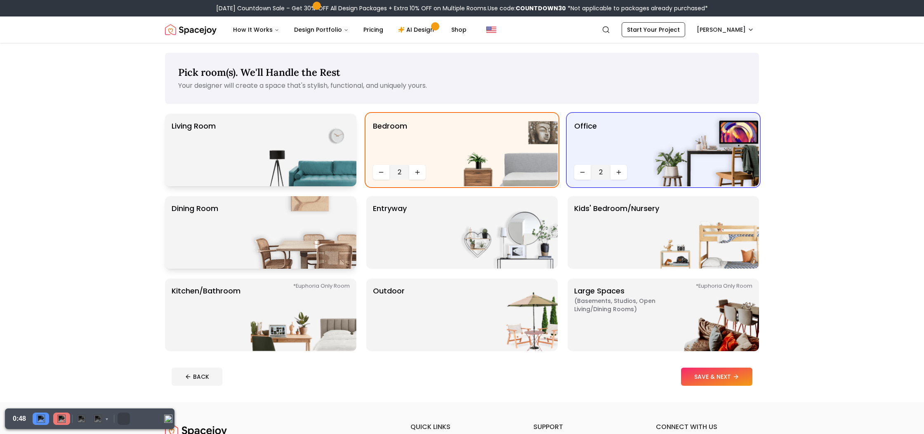
click at [177, 169] on icon "Decrease quantity" at bounding box center [180, 172] width 7 height 7
click at [384, 172] on button "Decrease quantity" at bounding box center [381, 172] width 17 height 15
drag, startPoint x: 370, startPoint y: 172, endPoint x: 376, endPoint y: 174, distance: 6.7
click at [370, 172] on div "Bedroom 1" at bounding box center [461, 150] width 191 height 73
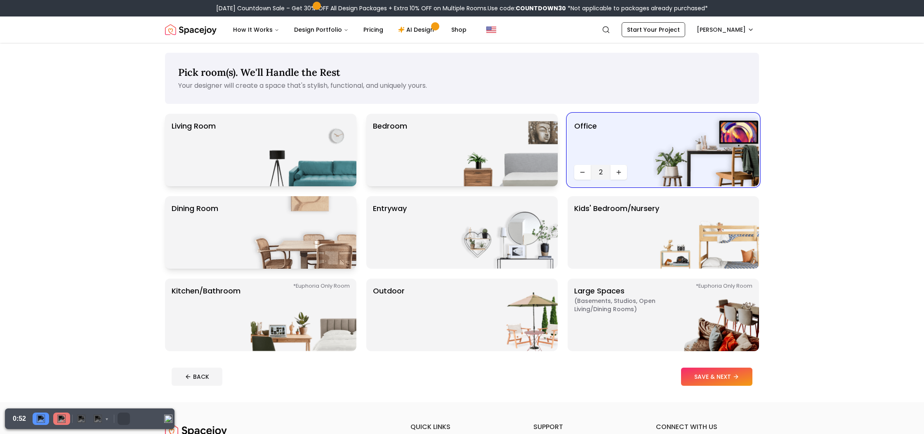
click at [408, 156] on div "Bedroom" at bounding box center [461, 150] width 191 height 73
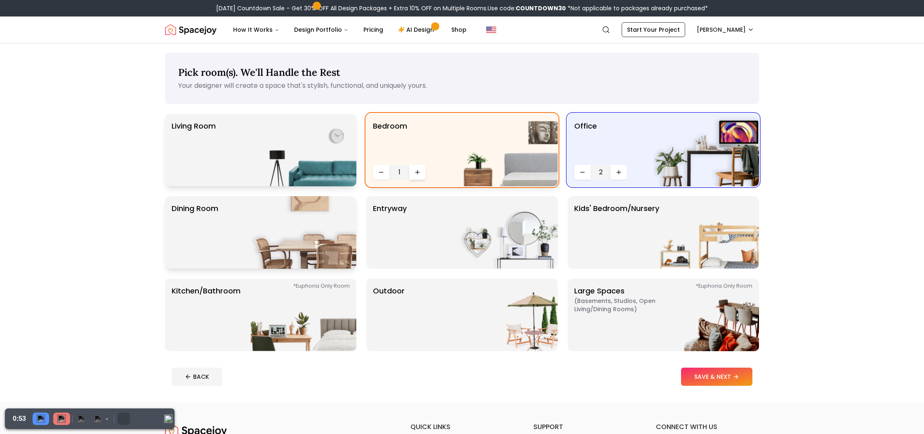
click at [416, 168] on button "Increase quantity" at bounding box center [417, 172] width 17 height 15
click at [245, 150] on div "Living Room" at bounding box center [260, 150] width 191 height 73
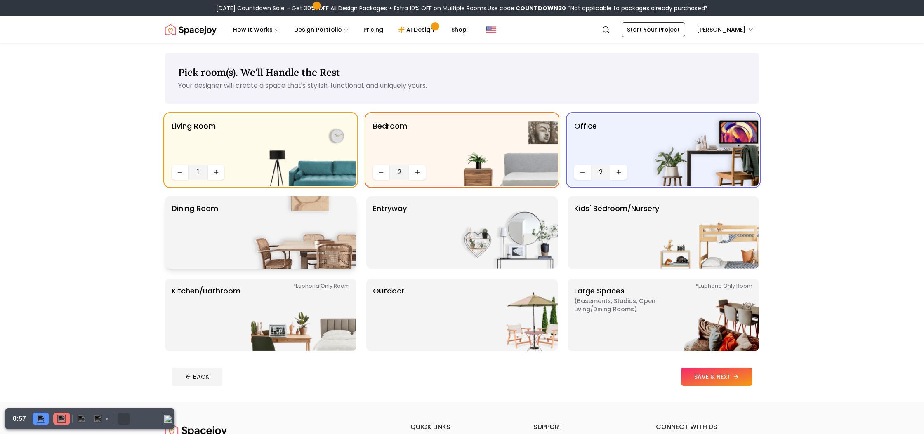
click at [210, 238] on p "Dining Room" at bounding box center [195, 232] width 47 height 59
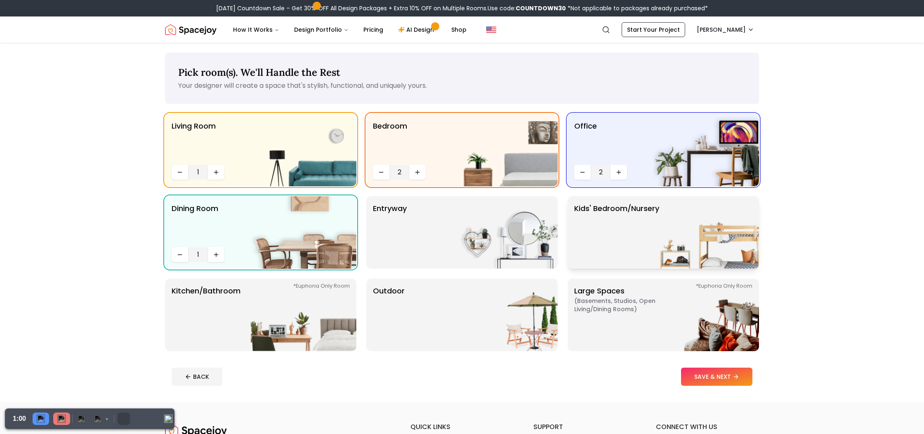
click at [619, 232] on p "Kids' Bedroom/Nursery" at bounding box center [616, 232] width 85 height 59
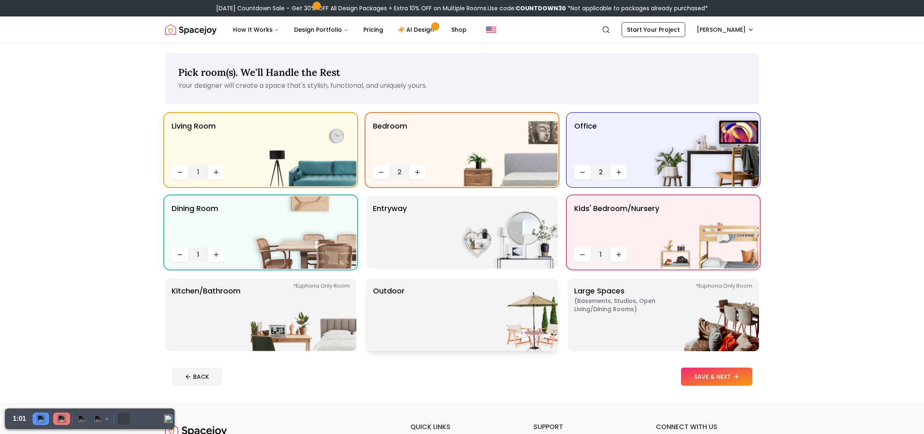
click at [391, 302] on p "Outdoor" at bounding box center [389, 314] width 32 height 59
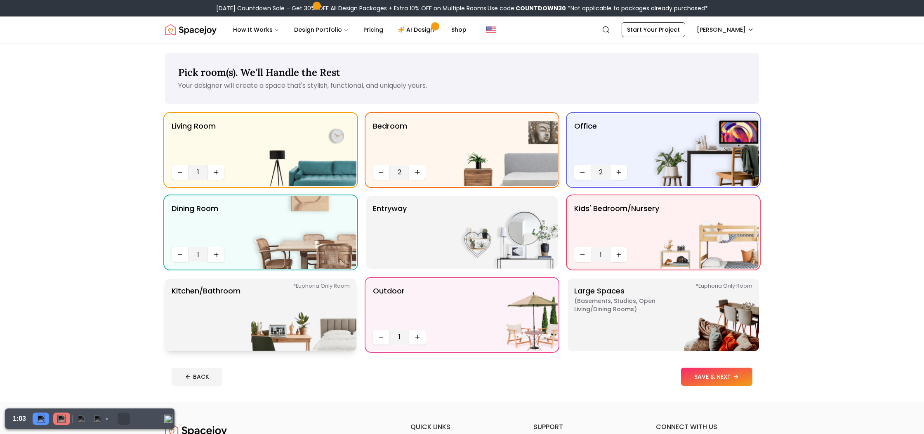
click at [193, 299] on p "Kitchen/Bathroom *Euphoria Only Room" at bounding box center [206, 314] width 69 height 59
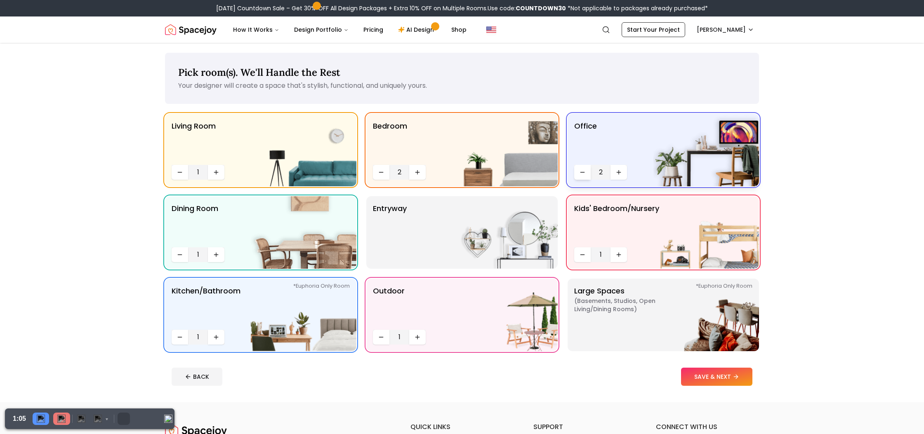
click at [581, 173] on icon "Decrease quantity" at bounding box center [582, 172] width 7 height 7
drag, startPoint x: 417, startPoint y: 170, endPoint x: 427, endPoint y: 182, distance: 16.1
click at [418, 171] on icon "Increase quantity" at bounding box center [417, 172] width 7 height 7
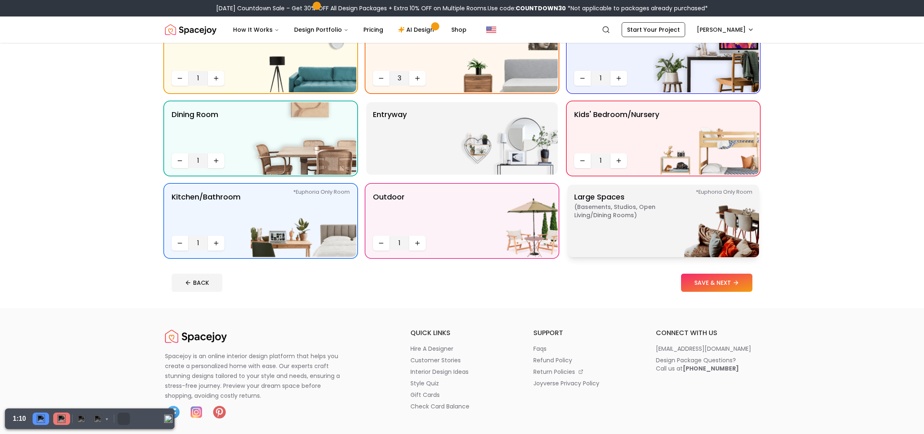
scroll to position [93, 0]
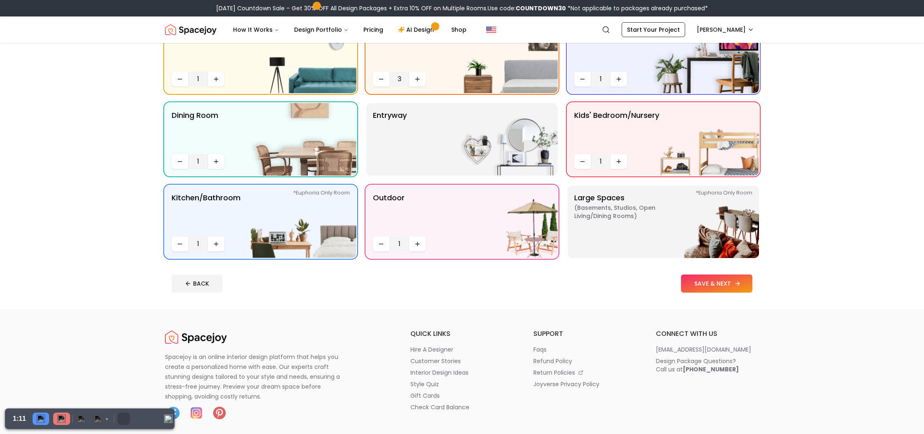
click at [719, 282] on button "SAVE & NEXT" at bounding box center [716, 284] width 71 height 18
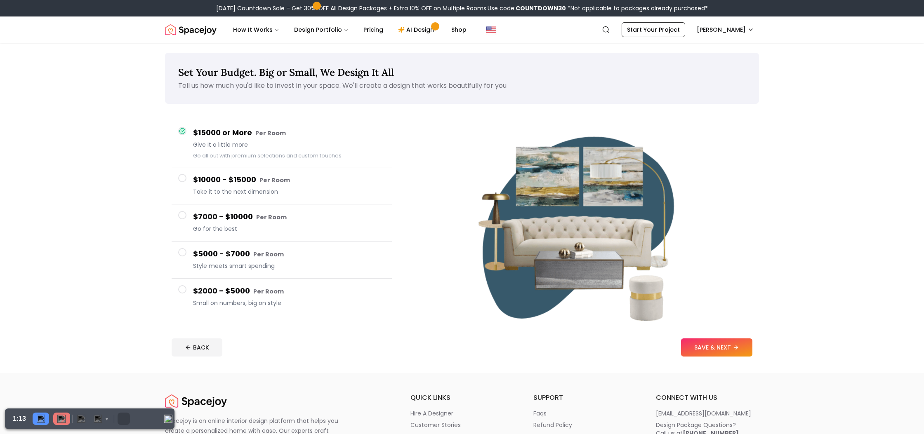
click at [240, 175] on h4 "$10000 - $15000 Per Room" at bounding box center [289, 180] width 192 height 12
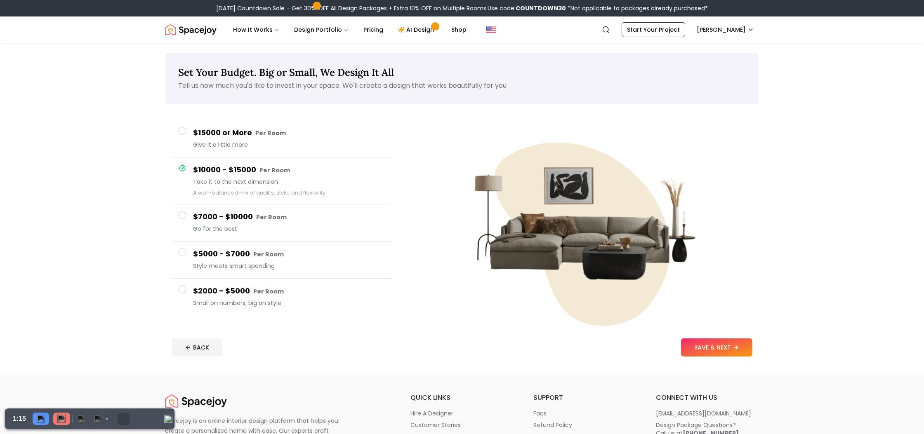
click at [242, 134] on h4 "$15000 or More Per Room" at bounding box center [289, 133] width 192 height 12
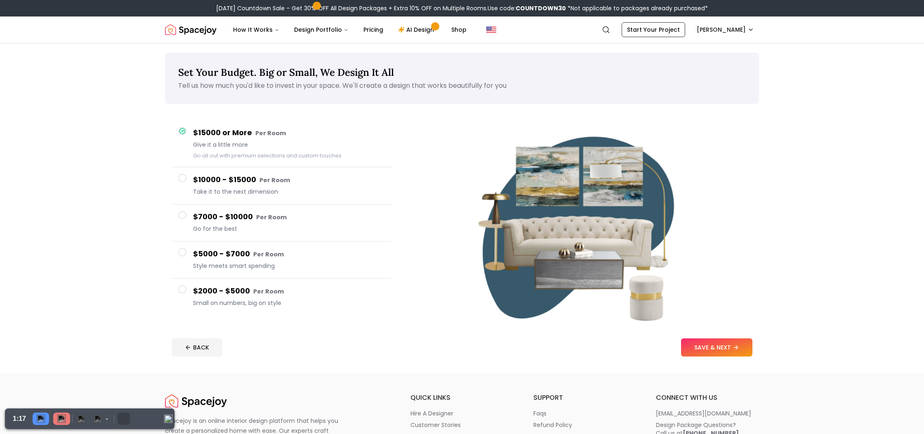
click at [228, 181] on h4 "$10000 - $15000 Per Room" at bounding box center [289, 180] width 192 height 12
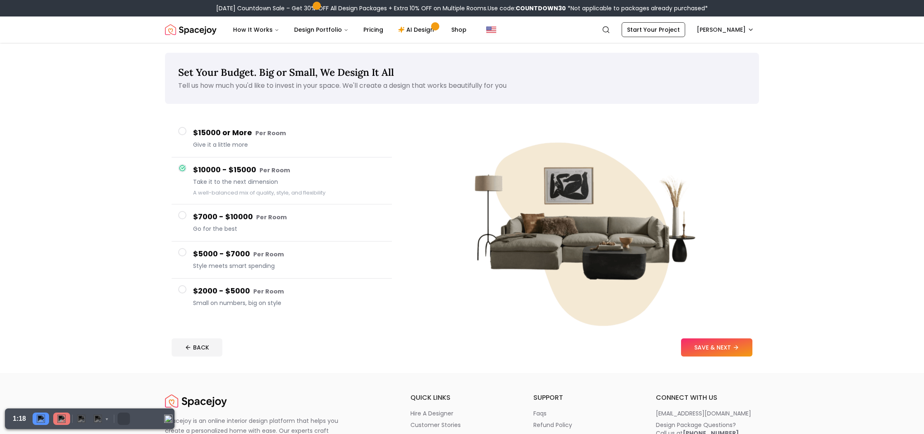
click at [233, 219] on h4 "$7000 - $10000 Per Room" at bounding box center [289, 217] width 192 height 12
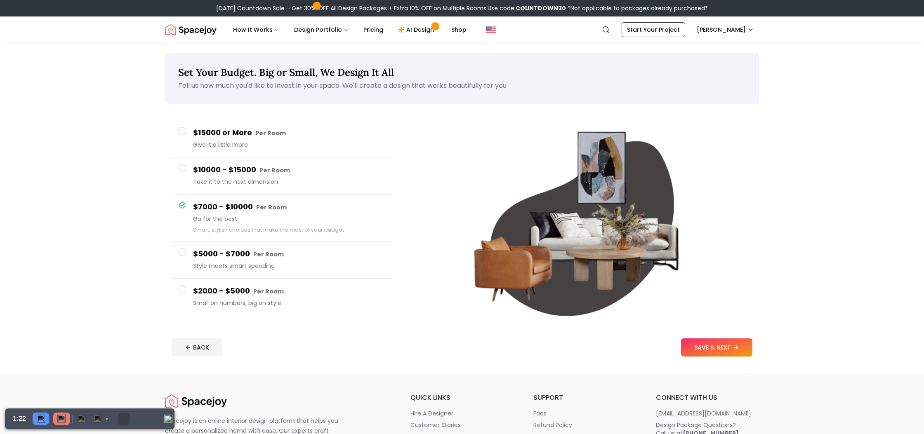
click at [250, 181] on span "Take it to the next dimension" at bounding box center [289, 182] width 192 height 8
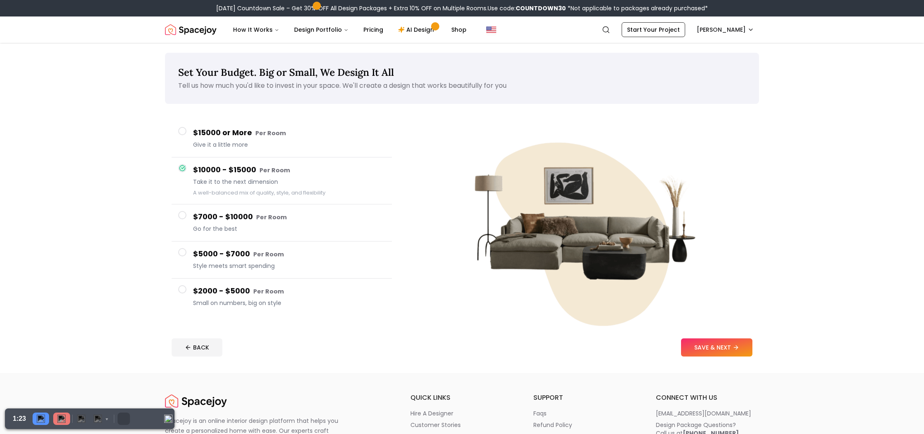
click at [241, 215] on h4 "$7000 - $10000 Per Room" at bounding box center [289, 217] width 192 height 12
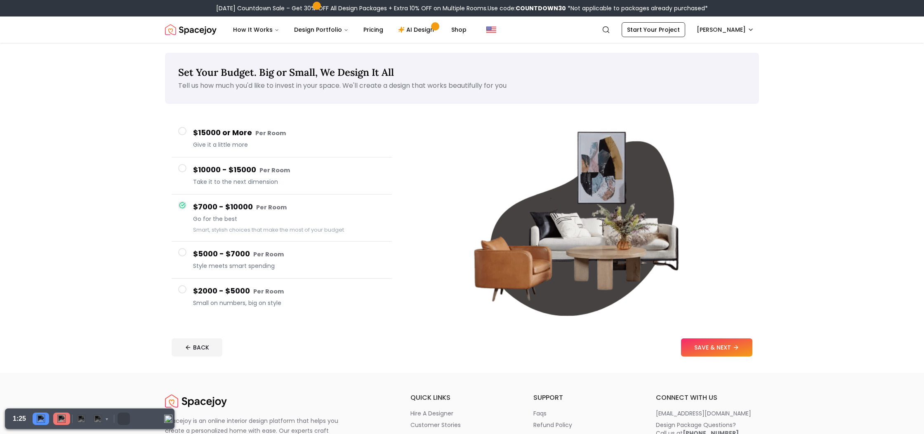
click at [233, 258] on h4 "$5000 - $7000 Per Room" at bounding box center [289, 254] width 192 height 12
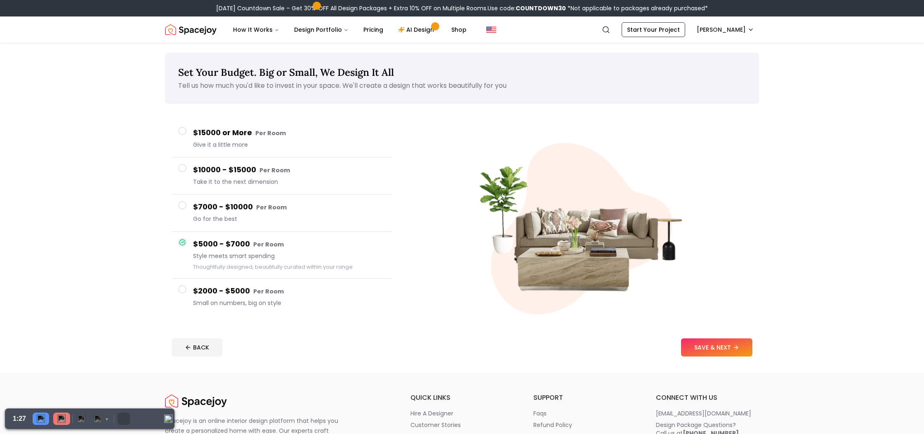
click at [233, 292] on h4 "$2000 - $5000 Per Room" at bounding box center [289, 291] width 192 height 12
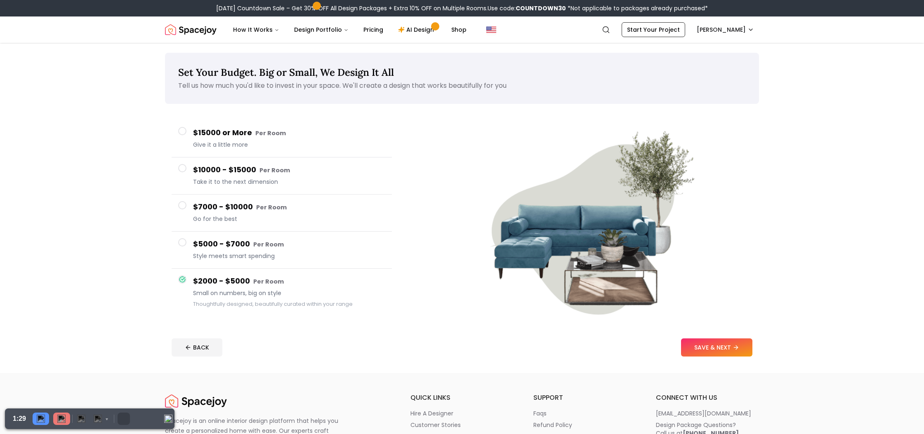
click at [223, 253] on span "Style meets smart spending" at bounding box center [289, 256] width 192 height 8
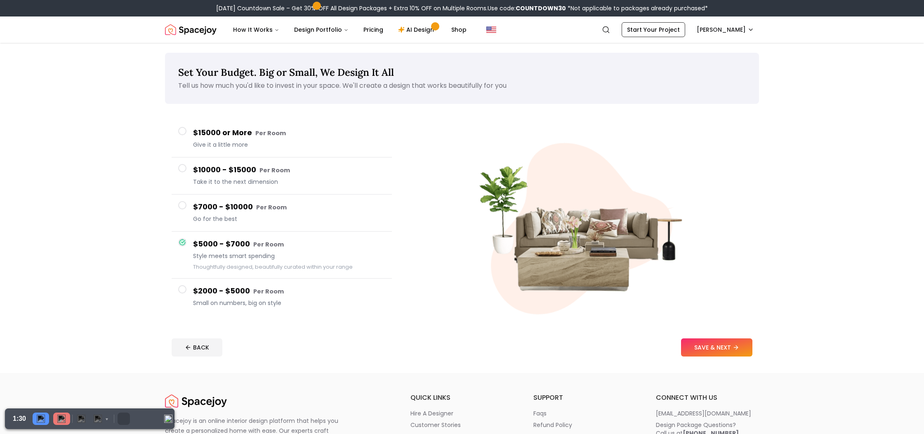
click at [222, 204] on h4 "$7000 - $10000 Per Room" at bounding box center [289, 207] width 192 height 12
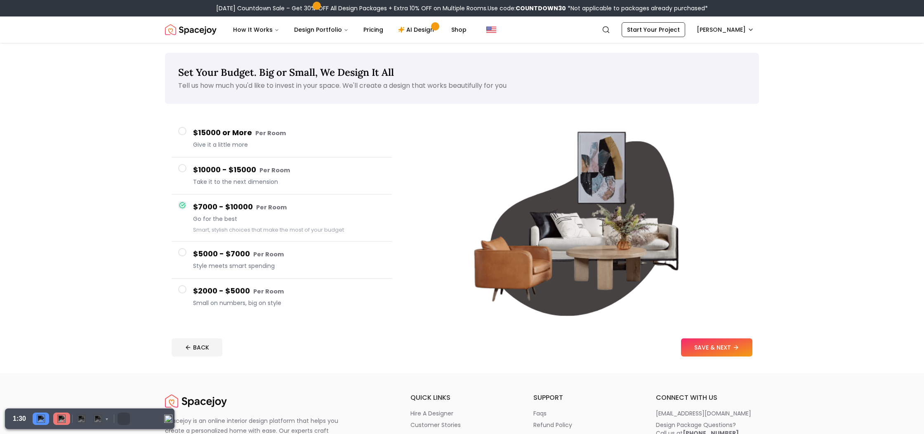
click at [233, 172] on h4 "$10000 - $15000 Per Room" at bounding box center [289, 170] width 192 height 12
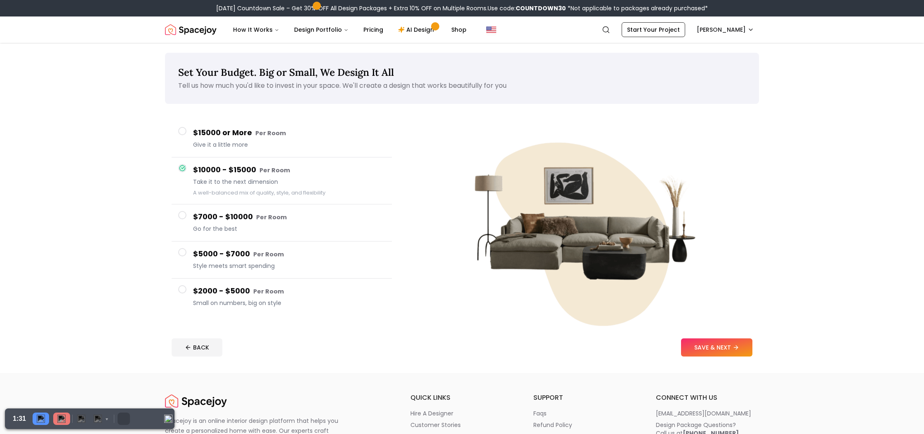
click at [232, 132] on h4 "$15000 or More Per Room" at bounding box center [289, 133] width 192 height 12
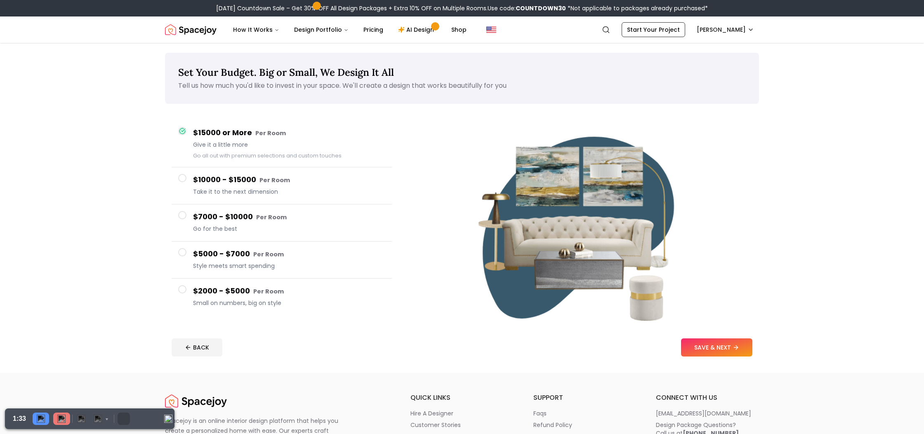
click at [253, 253] on small "Per Room" at bounding box center [268, 254] width 31 height 8
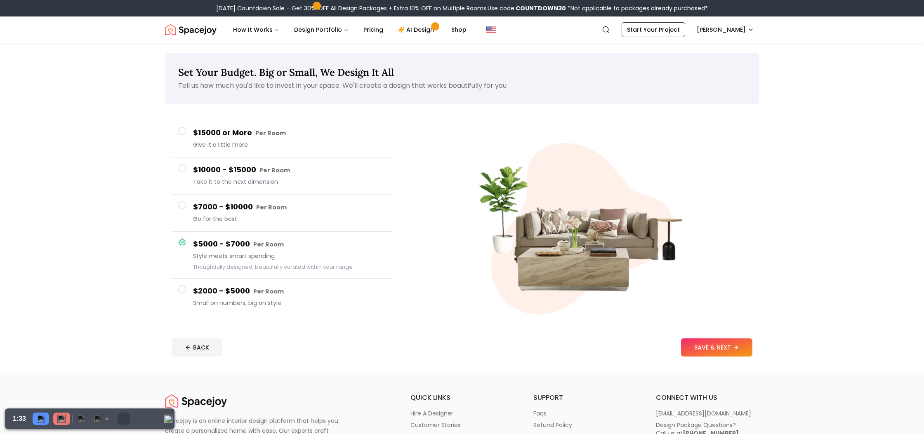
drag, startPoint x: 231, startPoint y: 294, endPoint x: 272, endPoint y: 297, distance: 41.3
click at [231, 294] on h4 "$2000 - $5000 Per Room" at bounding box center [289, 291] width 192 height 12
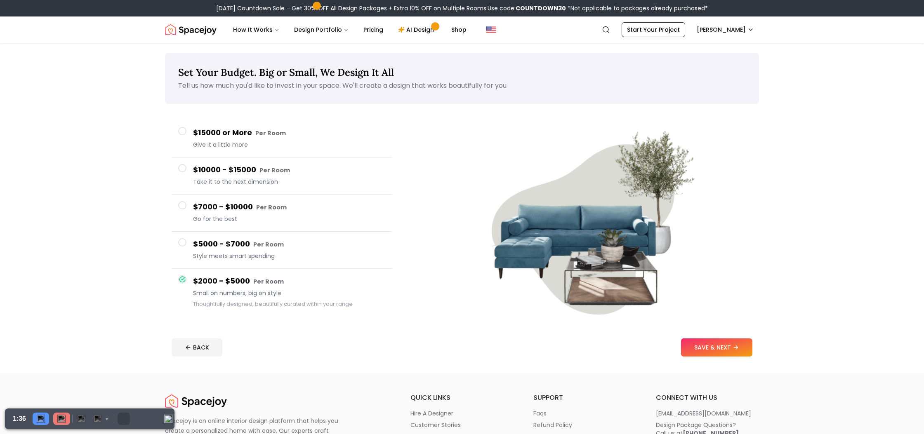
click at [248, 144] on span "Give it a little more" at bounding box center [289, 145] width 192 height 8
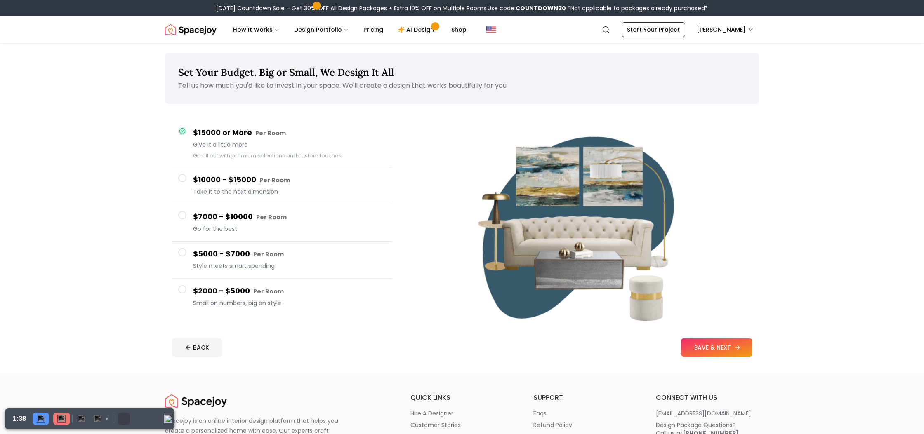
click at [703, 344] on button "SAVE & NEXT" at bounding box center [716, 348] width 71 height 18
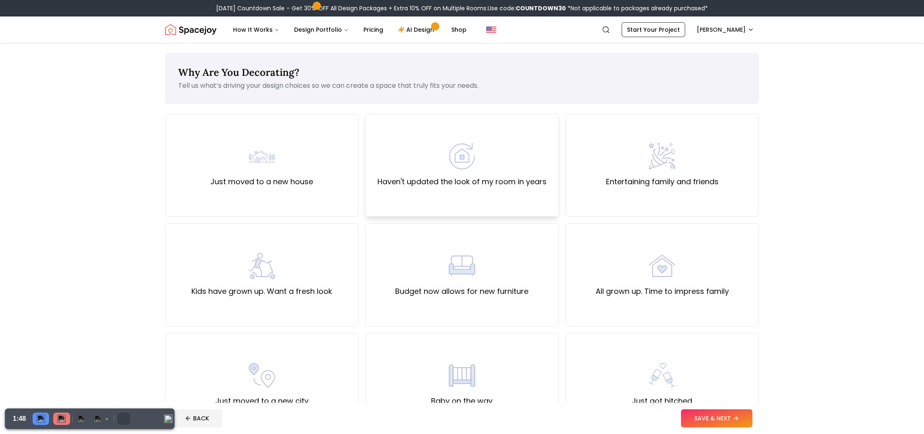
click at [449, 159] on img at bounding box center [462, 156] width 26 height 26
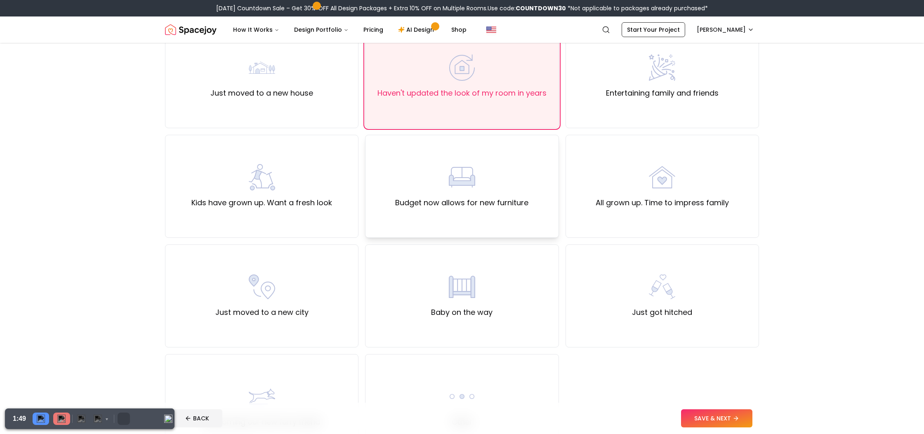
scroll to position [90, 0]
click at [297, 181] on div "Kids have grown up. Want a fresh look" at bounding box center [261, 185] width 141 height 45
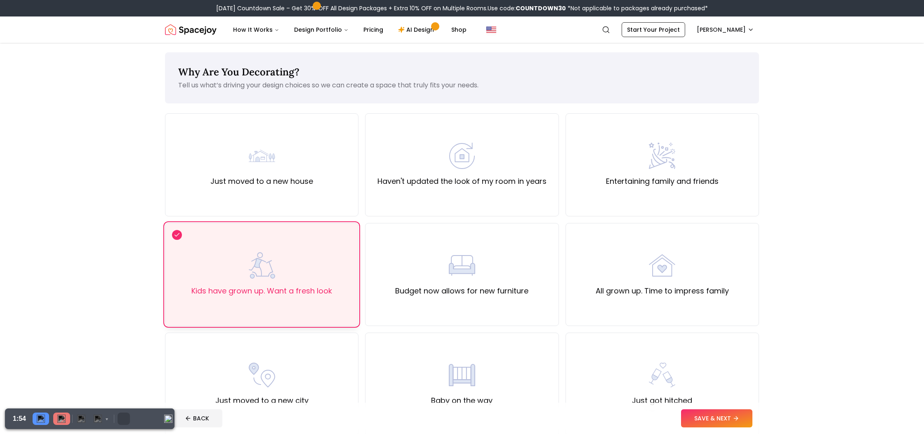
scroll to position [0, 0]
click at [491, 157] on div "Haven't updated the look of my room in years" at bounding box center [461, 165] width 169 height 45
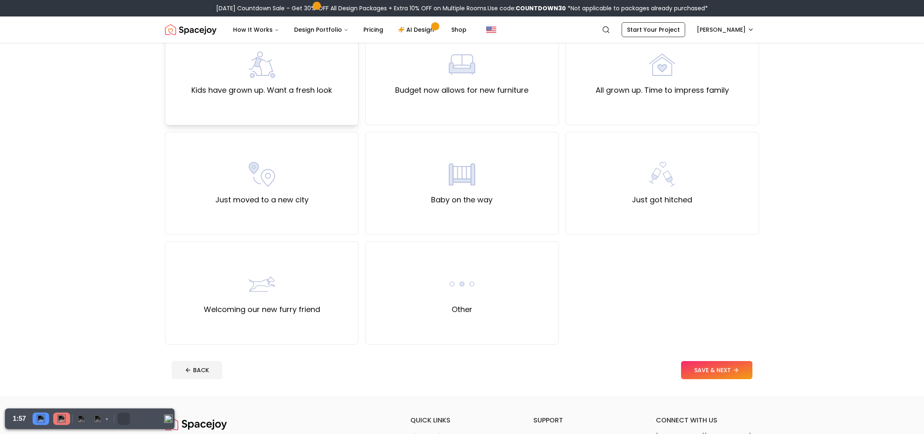
scroll to position [299, 0]
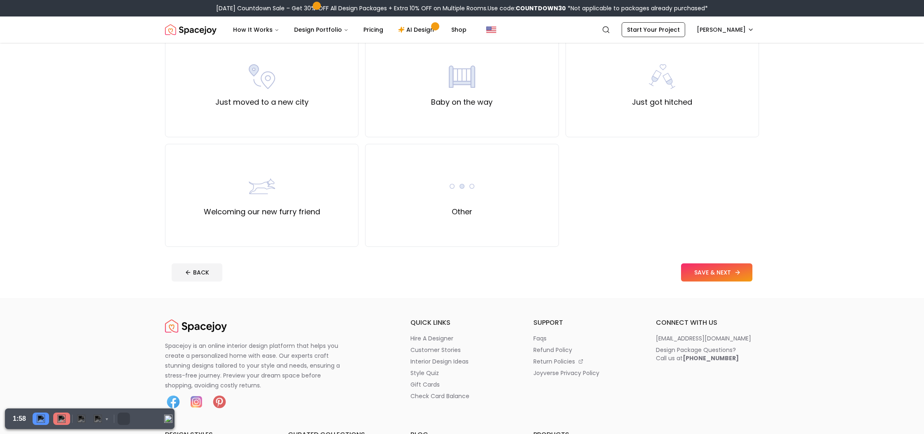
click at [695, 268] on button "SAVE & NEXT" at bounding box center [716, 273] width 71 height 18
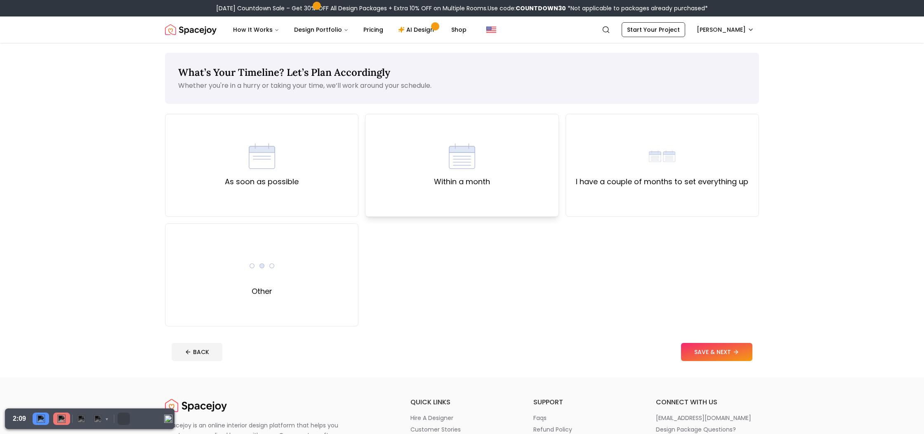
click at [481, 154] on div "Within a month" at bounding box center [462, 165] width 56 height 45
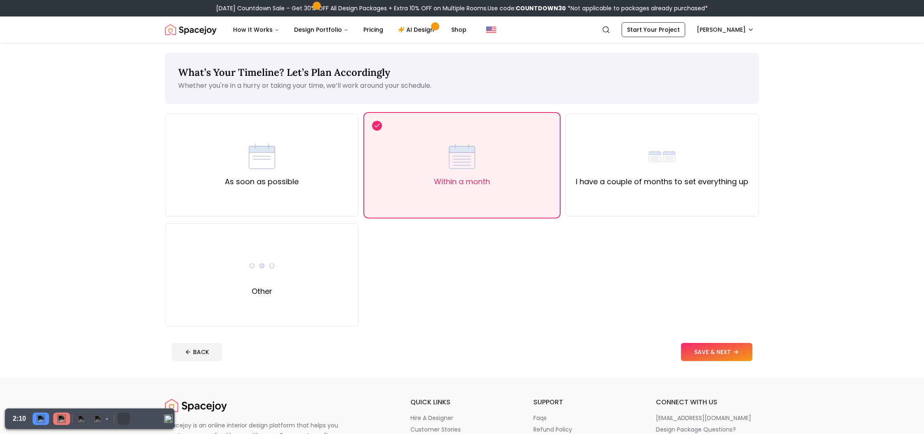
click at [719, 362] on footer "BACK SAVE & NEXT" at bounding box center [462, 352] width 594 height 31
click at [708, 349] on button "SAVE & NEXT" at bounding box center [716, 352] width 71 height 18
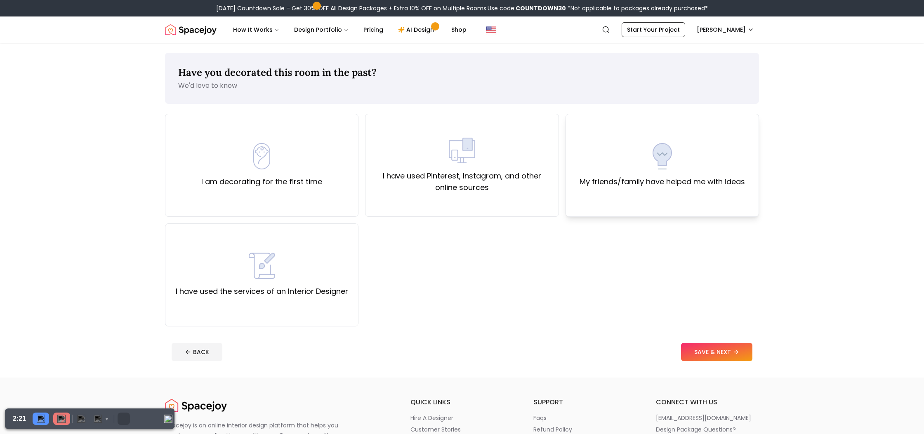
click at [653, 181] on label "My friends/family have helped me with ideas" at bounding box center [662, 182] width 165 height 12
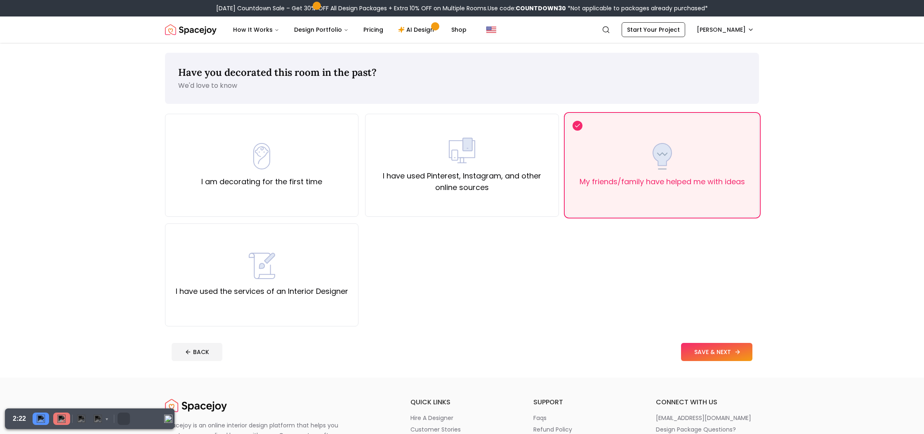
click at [700, 344] on button "SAVE & NEXT" at bounding box center [716, 352] width 71 height 18
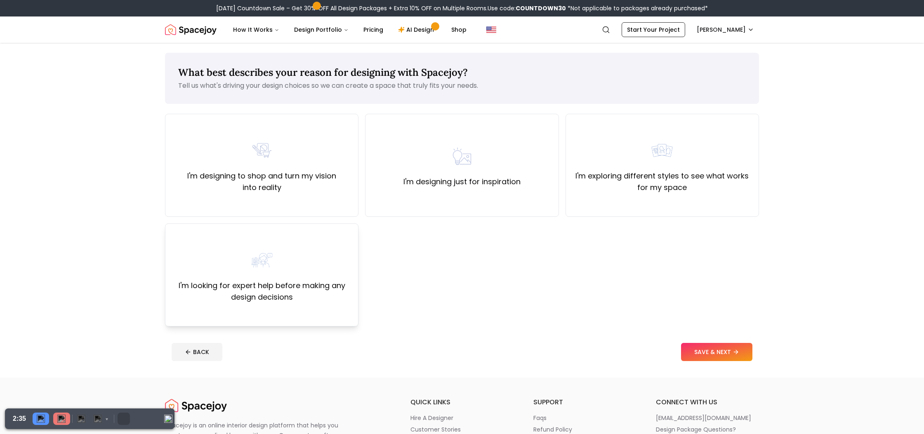
click at [290, 266] on div "I'm looking for expert help before making any design decisions" at bounding box center [261, 275] width 179 height 56
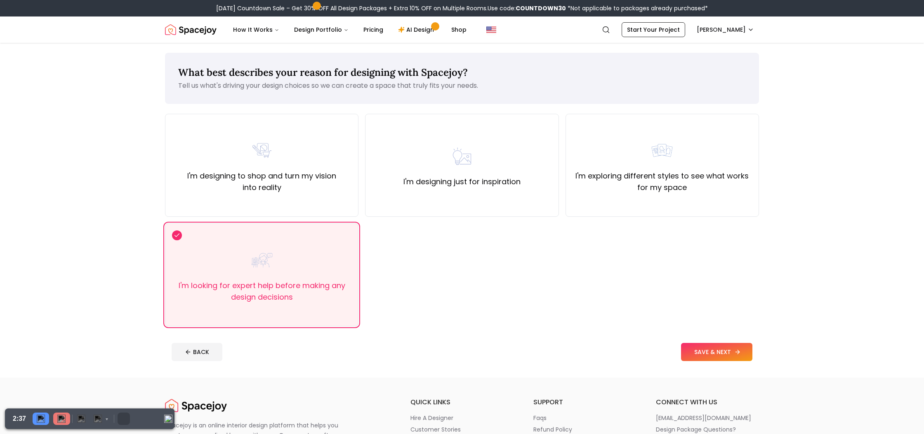
drag, startPoint x: 711, startPoint y: 345, endPoint x: 704, endPoint y: 345, distance: 7.0
click at [704, 345] on button "SAVE & NEXT" at bounding box center [716, 352] width 71 height 18
click at [280, 202] on div "I'm designing to shop and turn my vision into reality" at bounding box center [261, 165] width 193 height 103
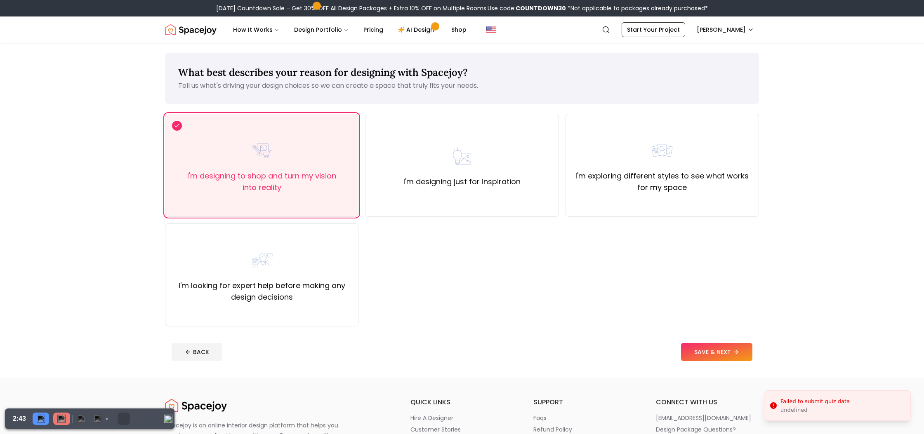
click at [715, 342] on footer "BACK SAVE & NEXT" at bounding box center [462, 352] width 594 height 31
click at [712, 350] on button "SAVE & NEXT" at bounding box center [716, 352] width 71 height 18
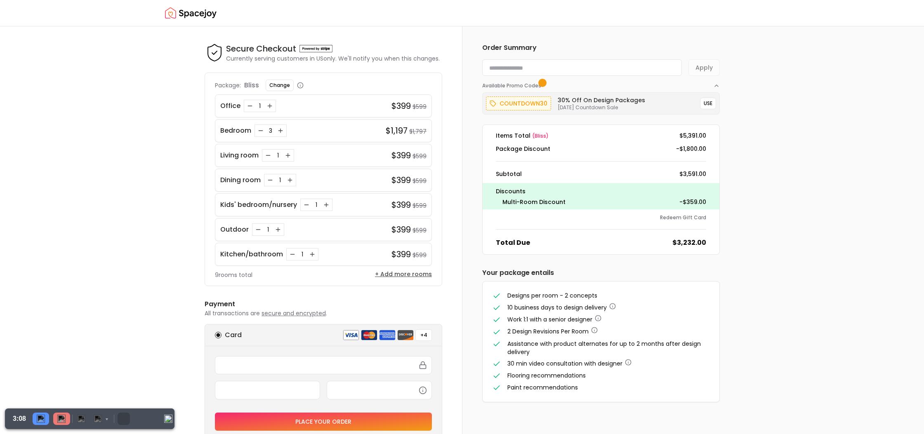
click at [411, 275] on button "+ Add more rooms" at bounding box center [403, 274] width 57 height 8
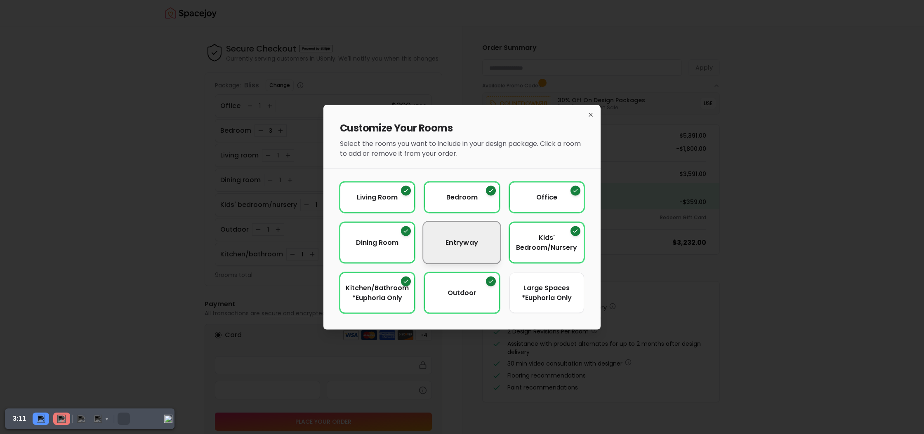
click at [483, 241] on button "entryway" at bounding box center [462, 243] width 77 height 42
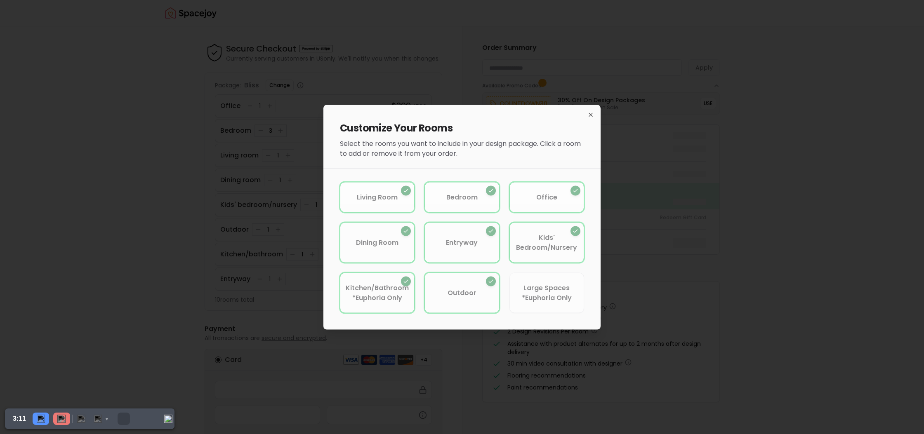
click at [699, 264] on div at bounding box center [462, 217] width 924 height 434
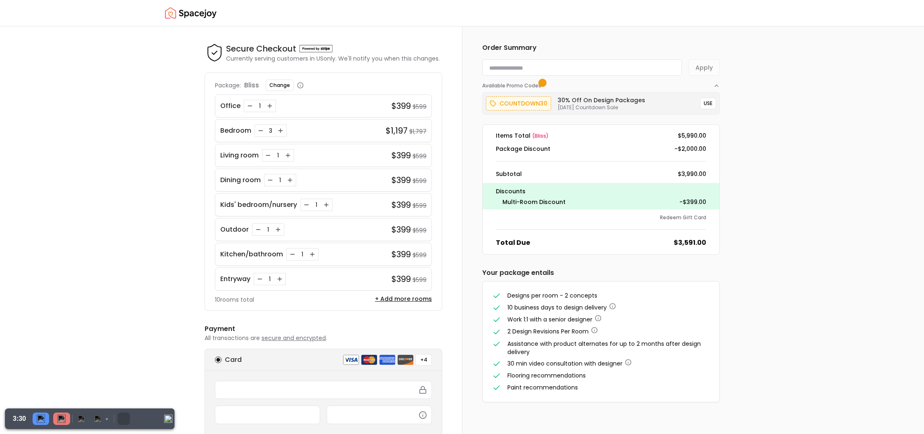
scroll to position [0, 0]
click at [710, 105] on button "USE" at bounding box center [708, 103] width 16 height 12
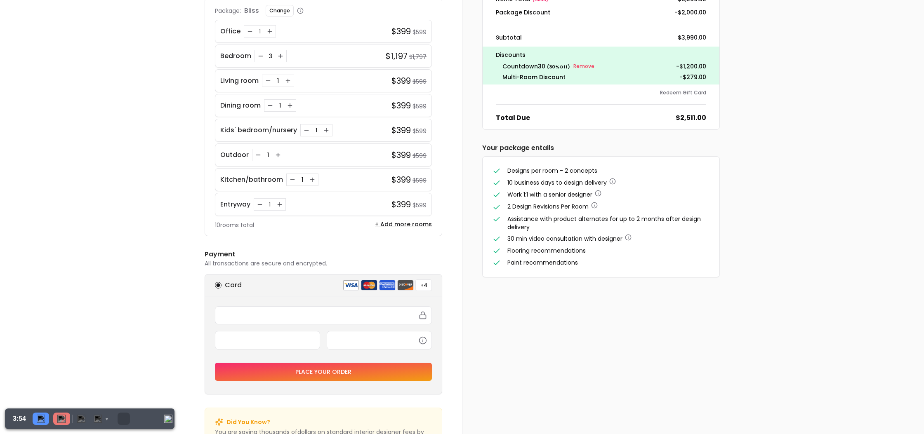
scroll to position [112, 0]
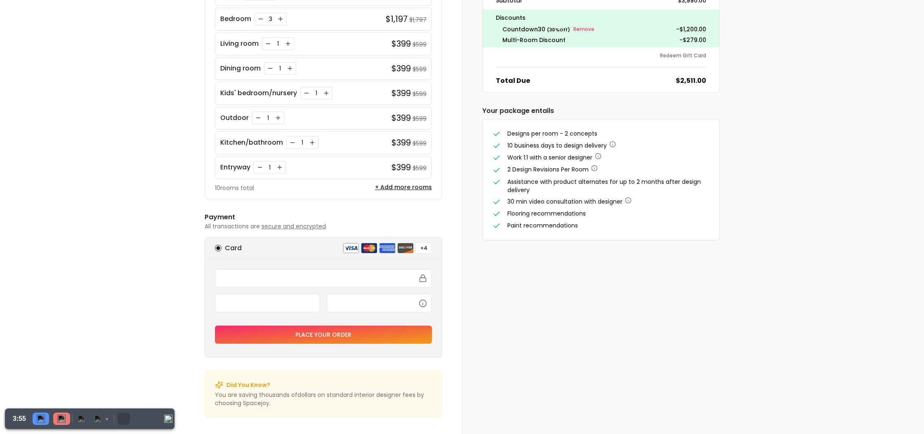
click at [283, 332] on button "Place your order" at bounding box center [323, 335] width 217 height 18
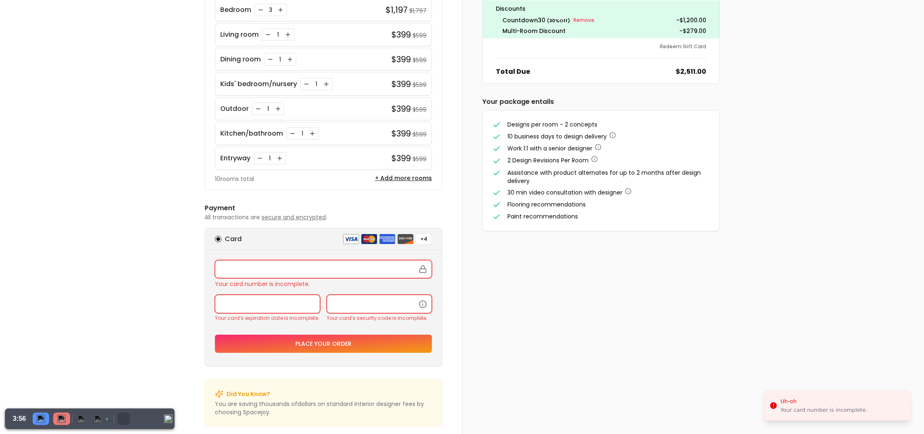
scroll to position [0, 0]
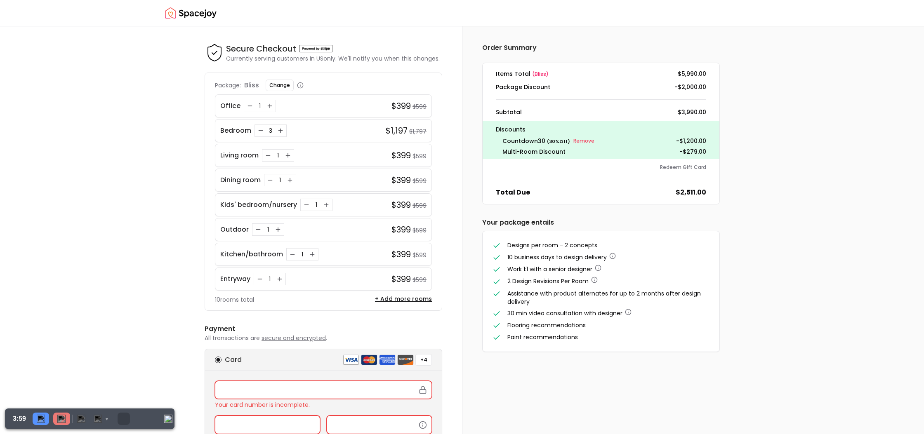
click at [324, 48] on img at bounding box center [315, 48] width 33 height 7
click at [223, 50] on icon at bounding box center [215, 53] width 20 height 20
drag, startPoint x: 240, startPoint y: 50, endPoint x: 257, endPoint y: 66, distance: 23.3
click at [257, 66] on section "Secure Checkout Currently serving customers in US only. We'll notify you when t…" at bounding box center [324, 177] width 238 height 268
click at [176, 8] on img "Spacejoy" at bounding box center [191, 13] width 52 height 17
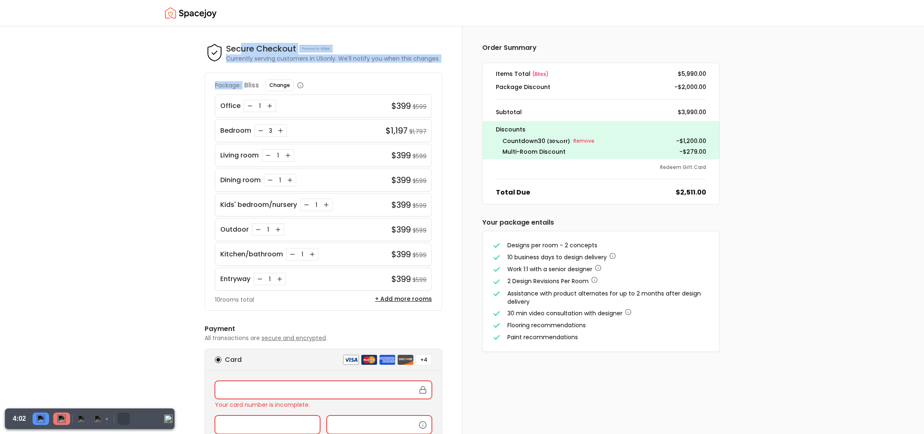
scroll to position [0, 0]
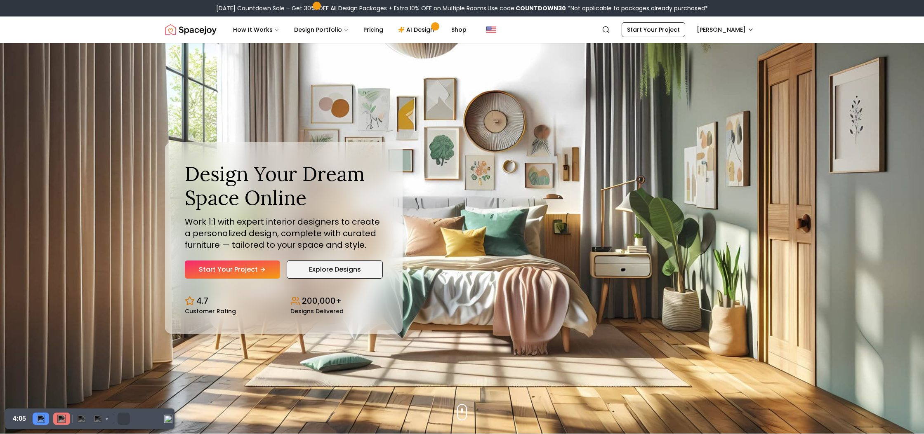
click at [325, 277] on link "Explore Designs" at bounding box center [335, 270] width 96 height 18
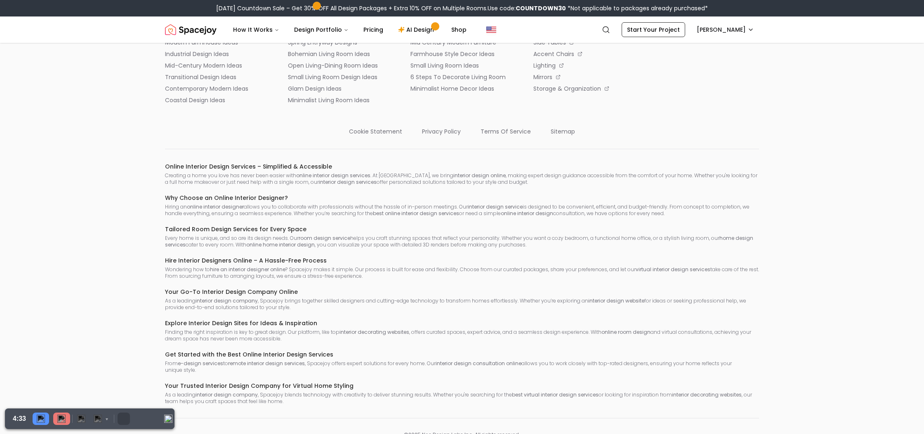
scroll to position [2177, 0]
